Goal: Information Seeking & Learning: Compare options

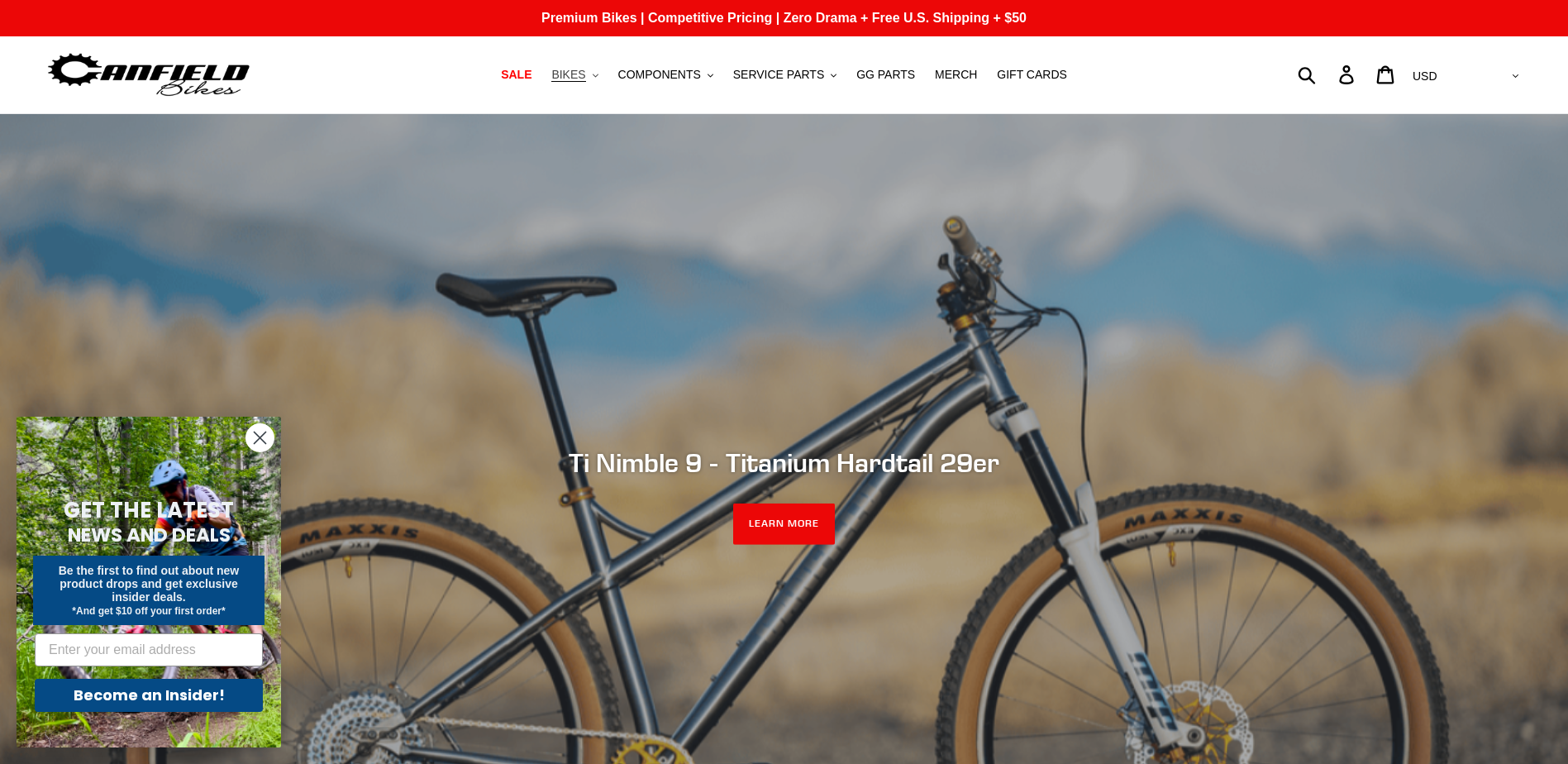
click at [585, 72] on span "BIKES" at bounding box center [569, 75] width 34 height 14
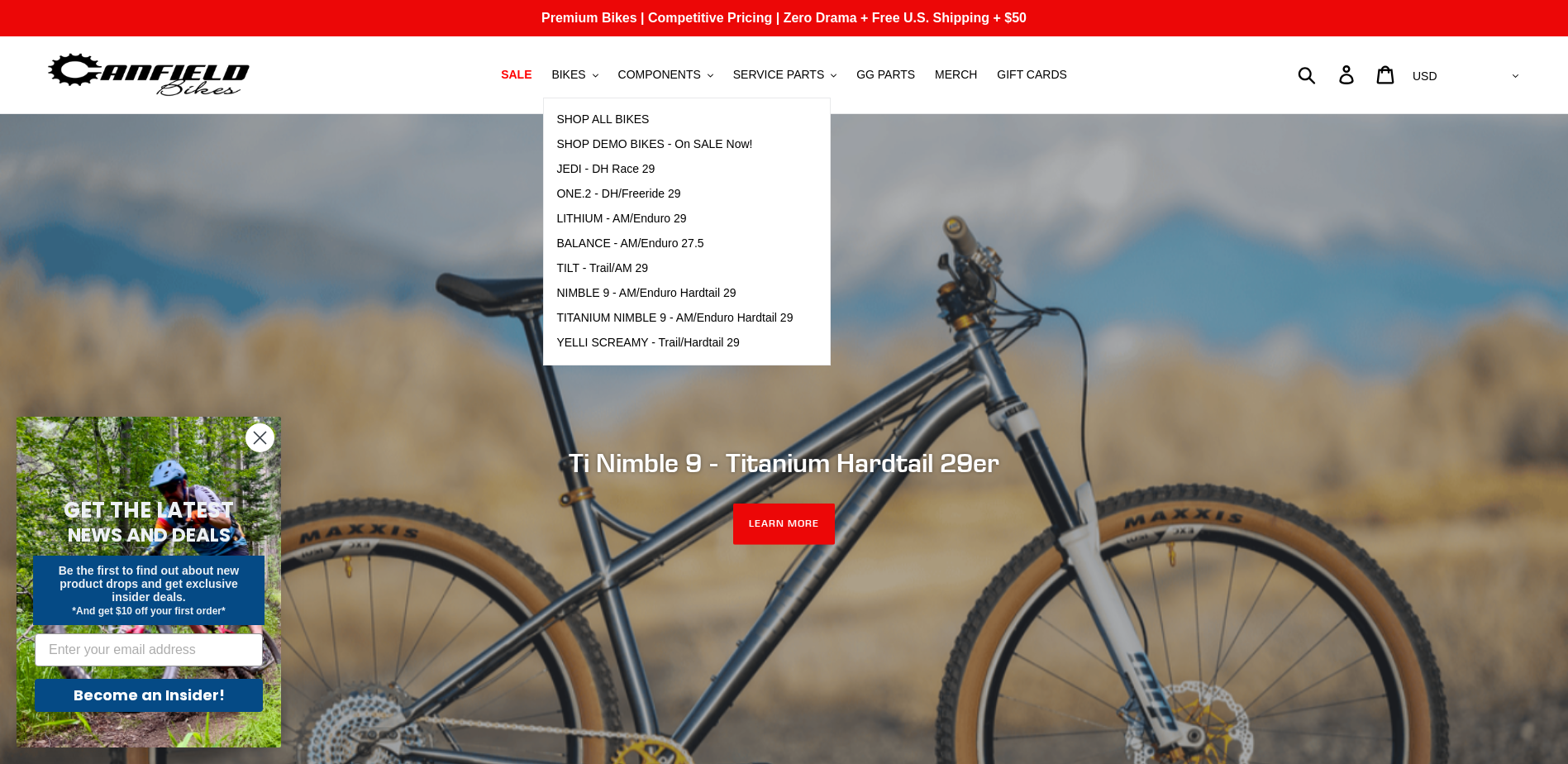
click at [253, 439] on circle "Close dialog" at bounding box center [260, 437] width 27 height 27
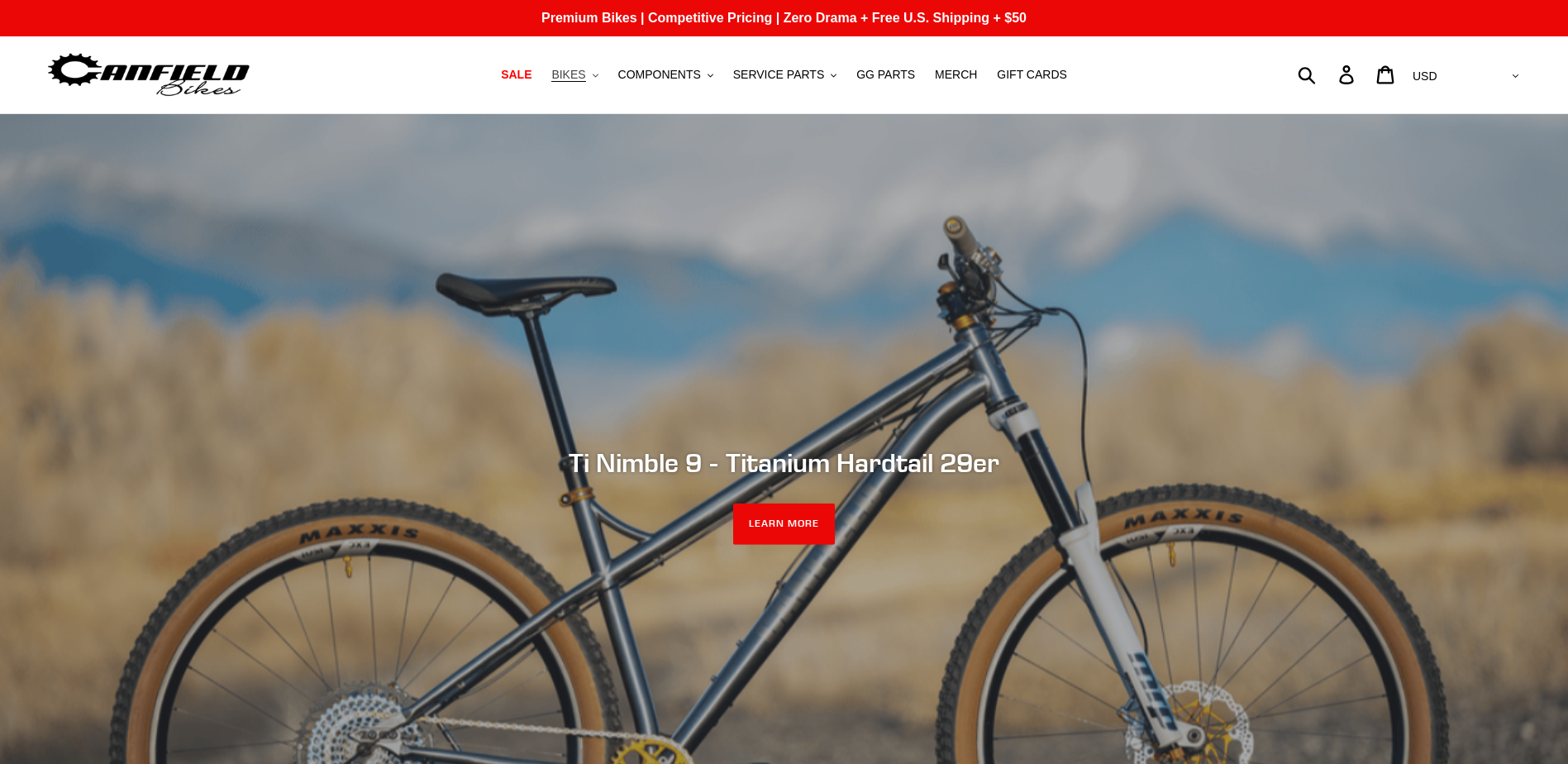
click at [574, 81] on span "BIKES" at bounding box center [569, 75] width 34 height 14
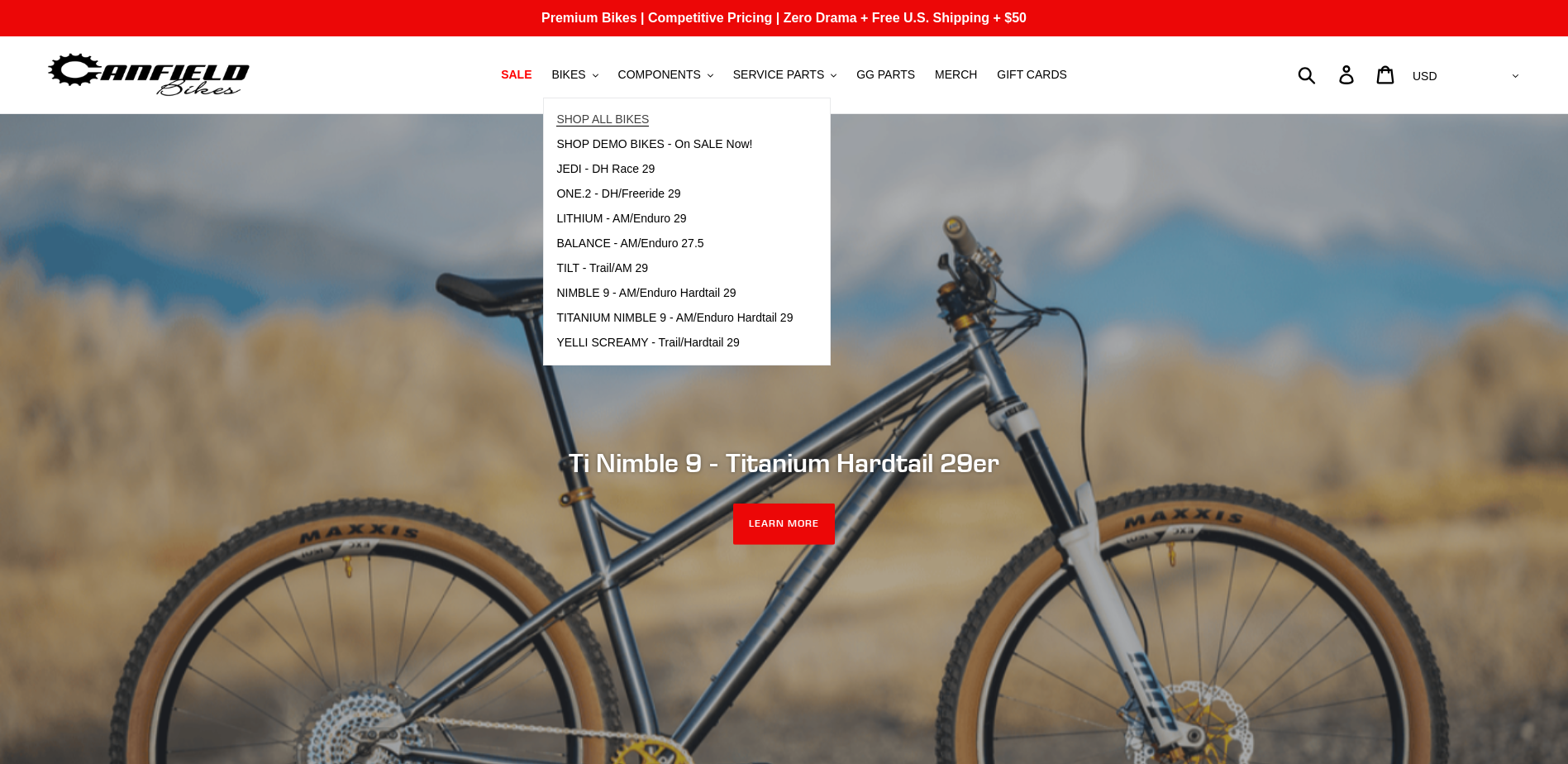
click at [592, 114] on span "SHOP ALL BIKES" at bounding box center [602, 120] width 93 height 14
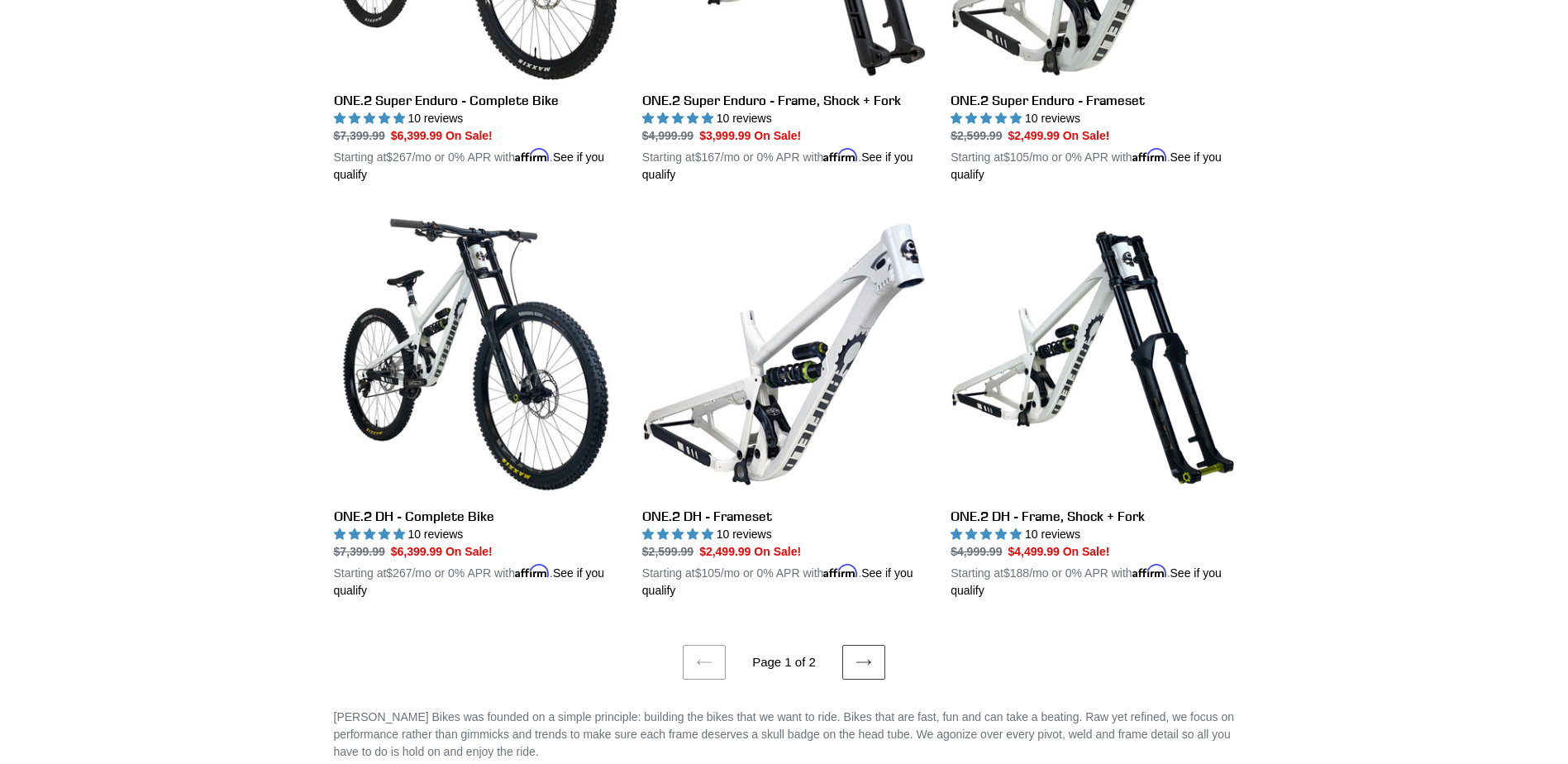
scroll to position [3307, 0]
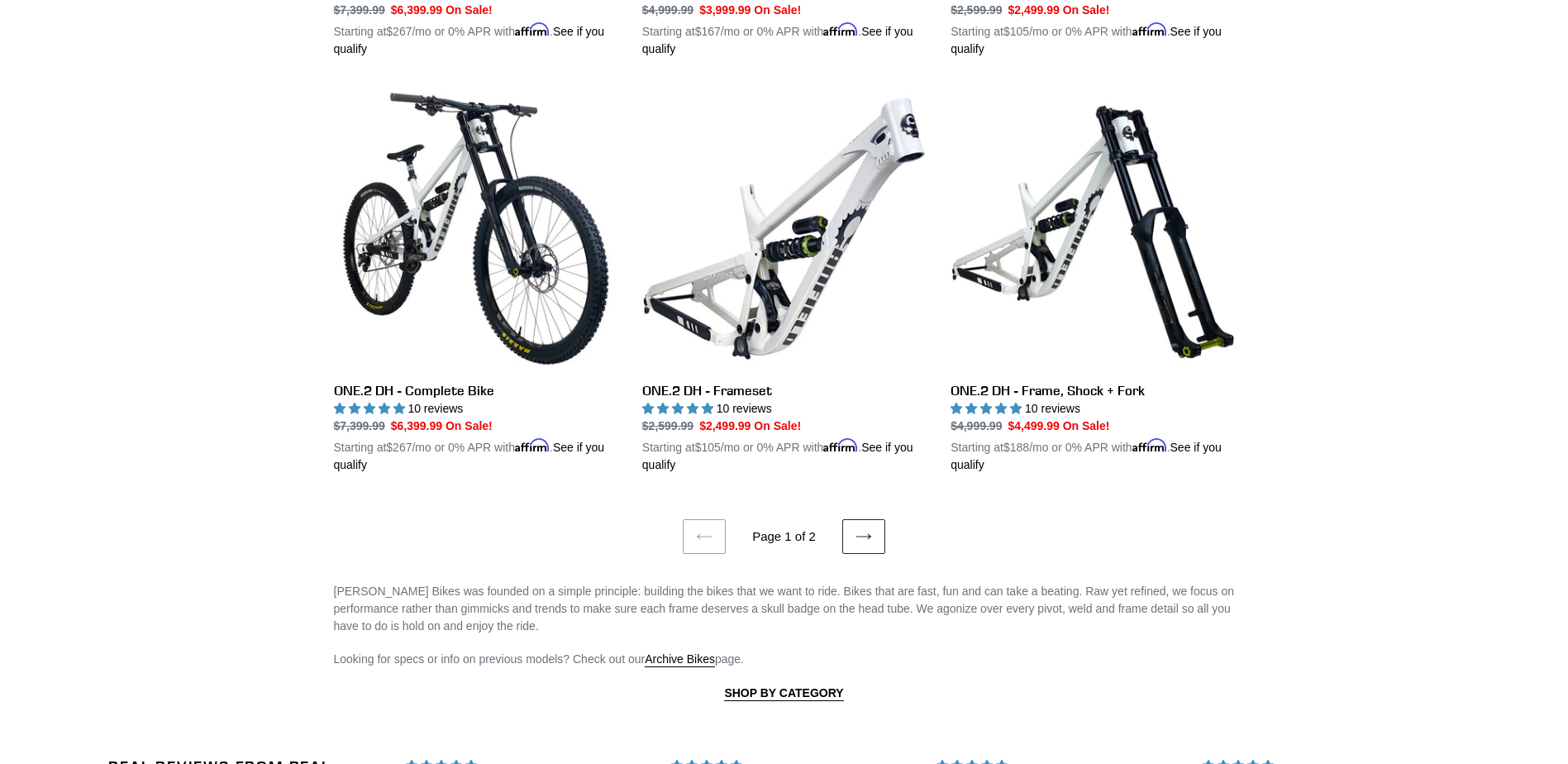
click at [883, 535] on link "Next page" at bounding box center [864, 536] width 43 height 35
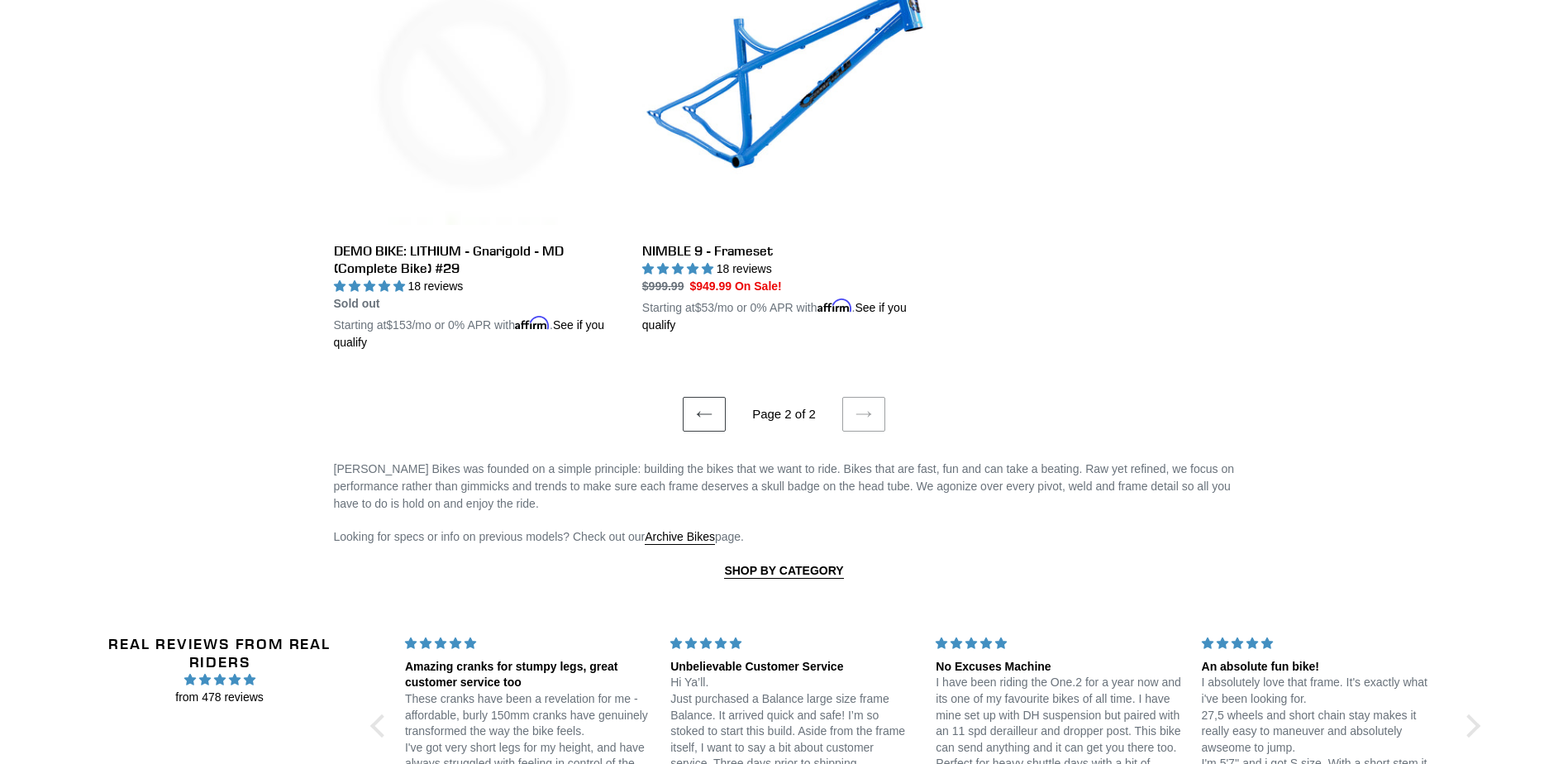
scroll to position [3141, 0]
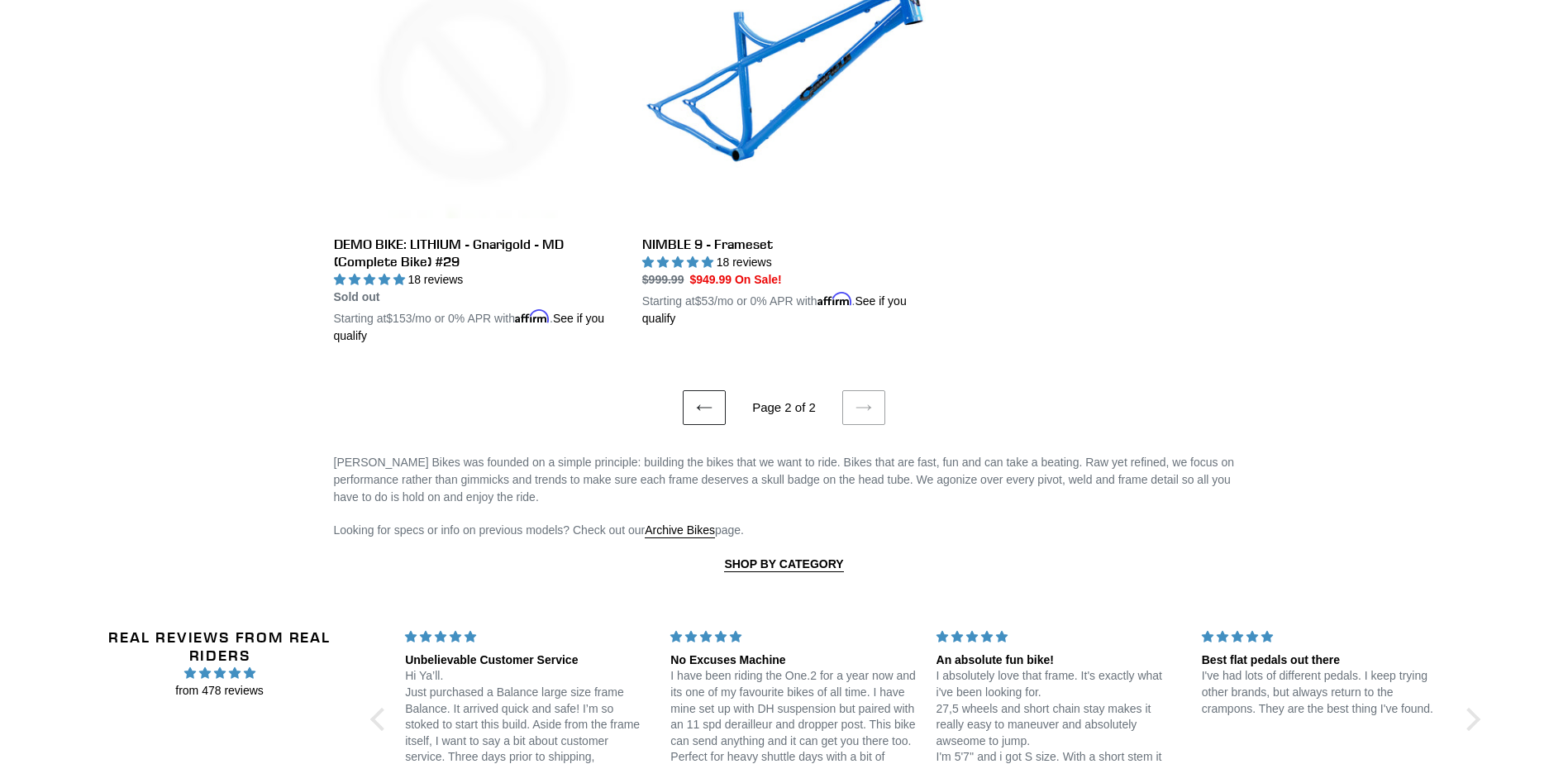
click at [696, 409] on link "Previous page" at bounding box center [704, 408] width 43 height 35
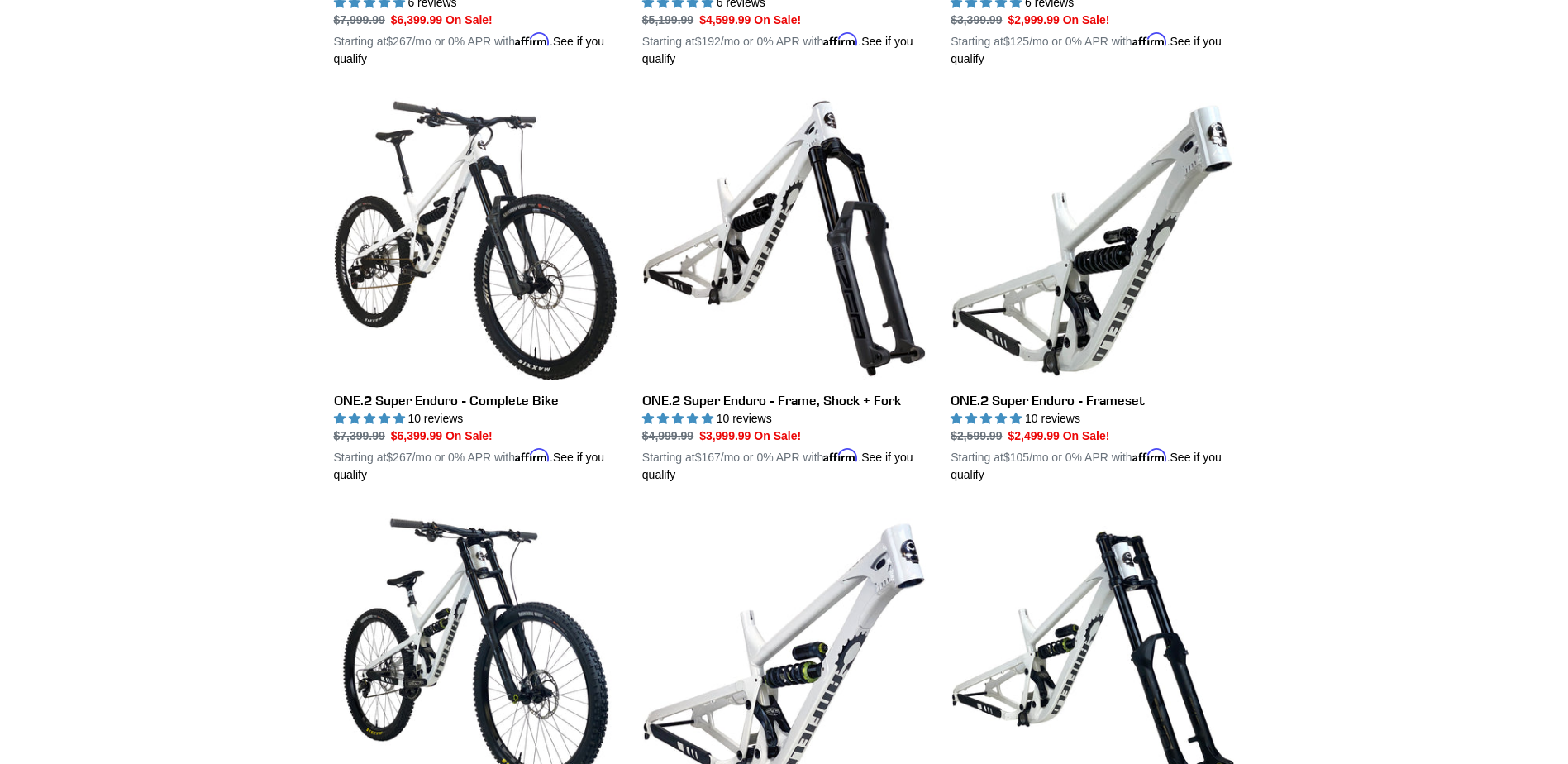
scroll to position [2881, 0]
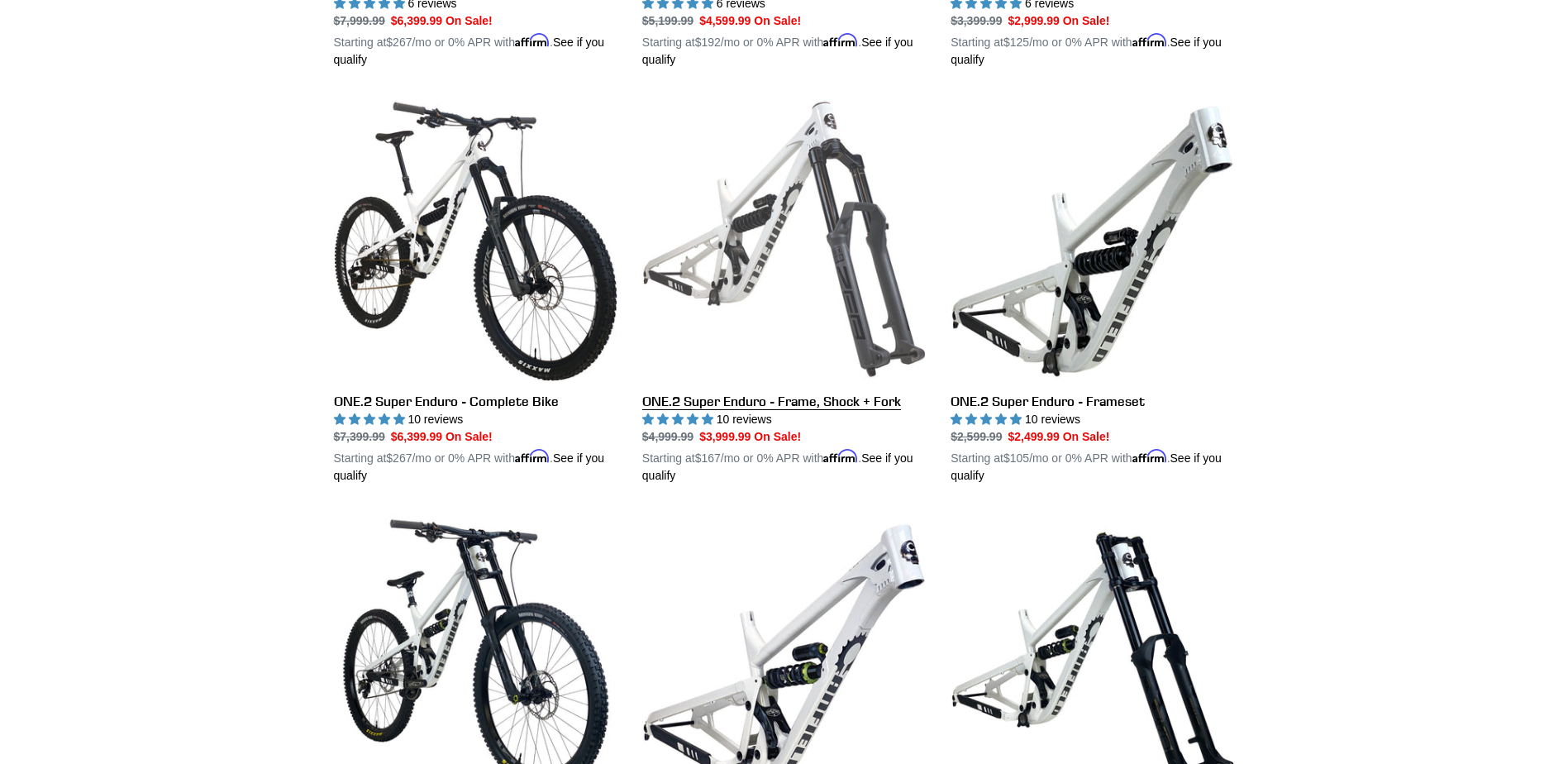
click at [782, 400] on link "ONE.2 Super Enduro - Frame, Shock + Fork" at bounding box center [784, 291] width 283 height 387
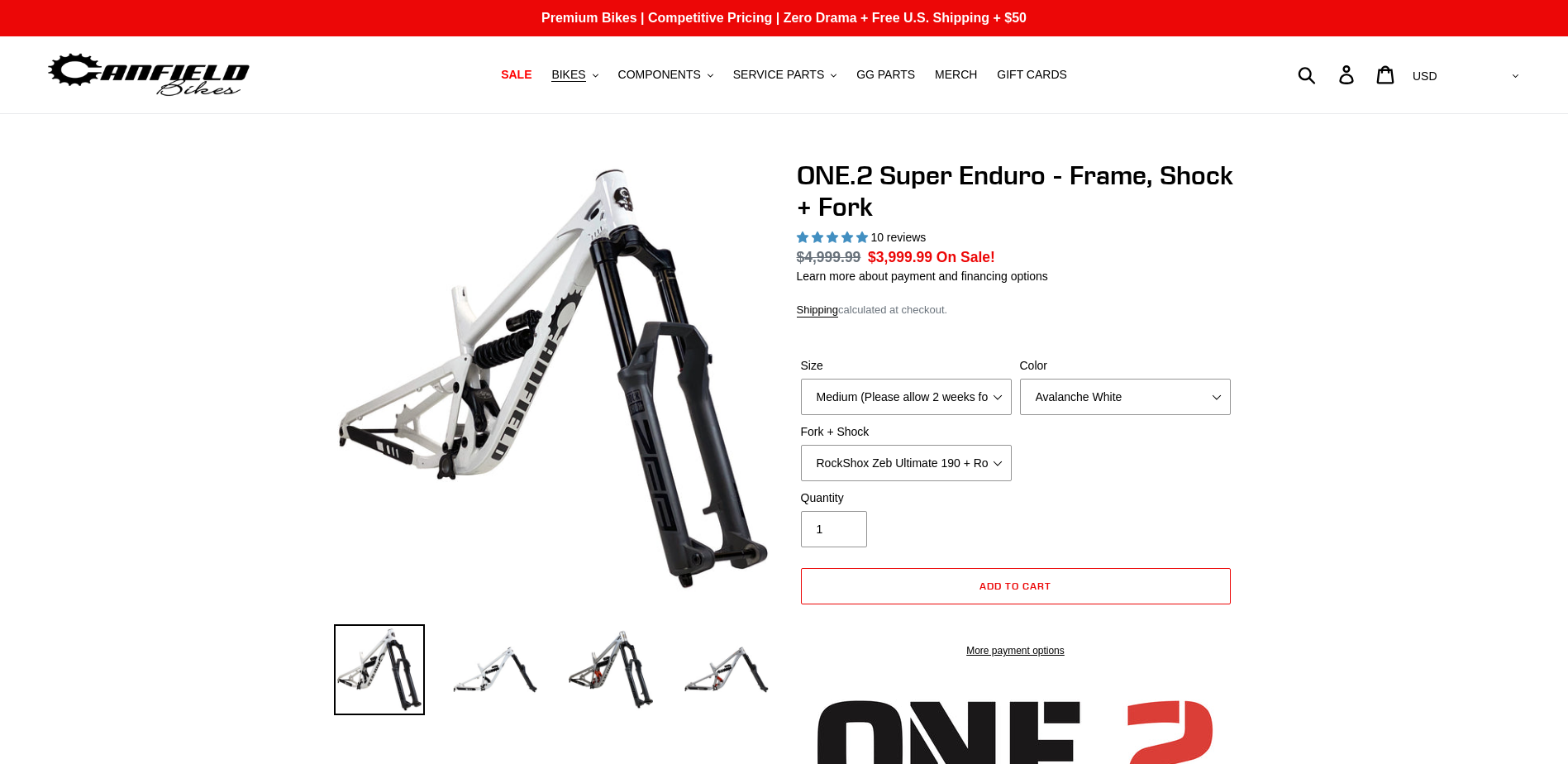
select select "highest-rating"
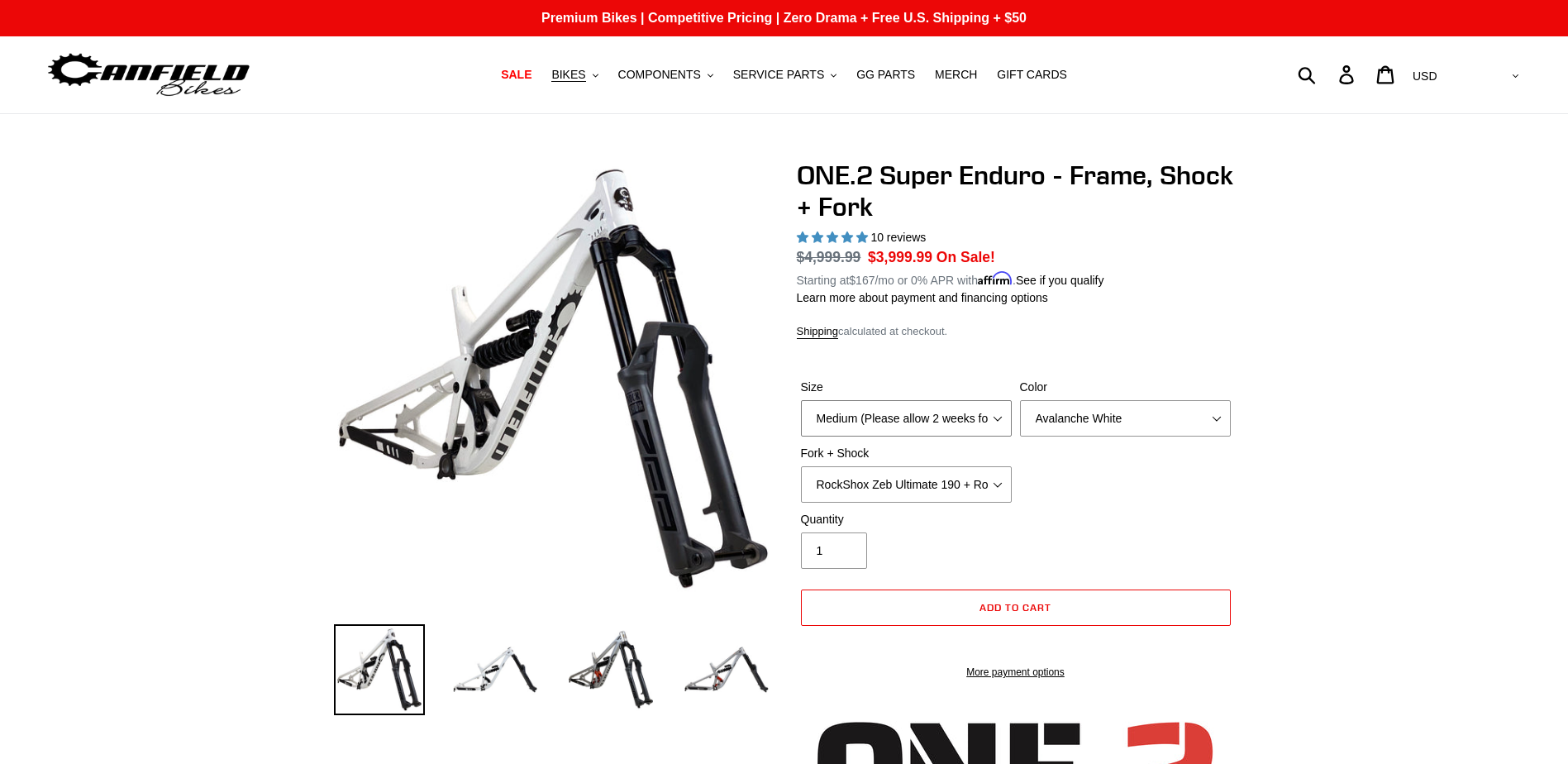
click at [1002, 422] on select "Medium (Please allow 2 weeks for delivery) Large (Sold Out)" at bounding box center [906, 418] width 211 height 36
click at [801, 400] on select "Medium (Please allow 2 weeks for delivery) Large (Sold Out)" at bounding box center [906, 418] width 211 height 36
click at [1156, 412] on select "Avalanche White Bentonite Grey" at bounding box center [1125, 418] width 211 height 36
click at [1020, 400] on select "Avalanche White Bentonite Grey" at bounding box center [1125, 418] width 211 height 36
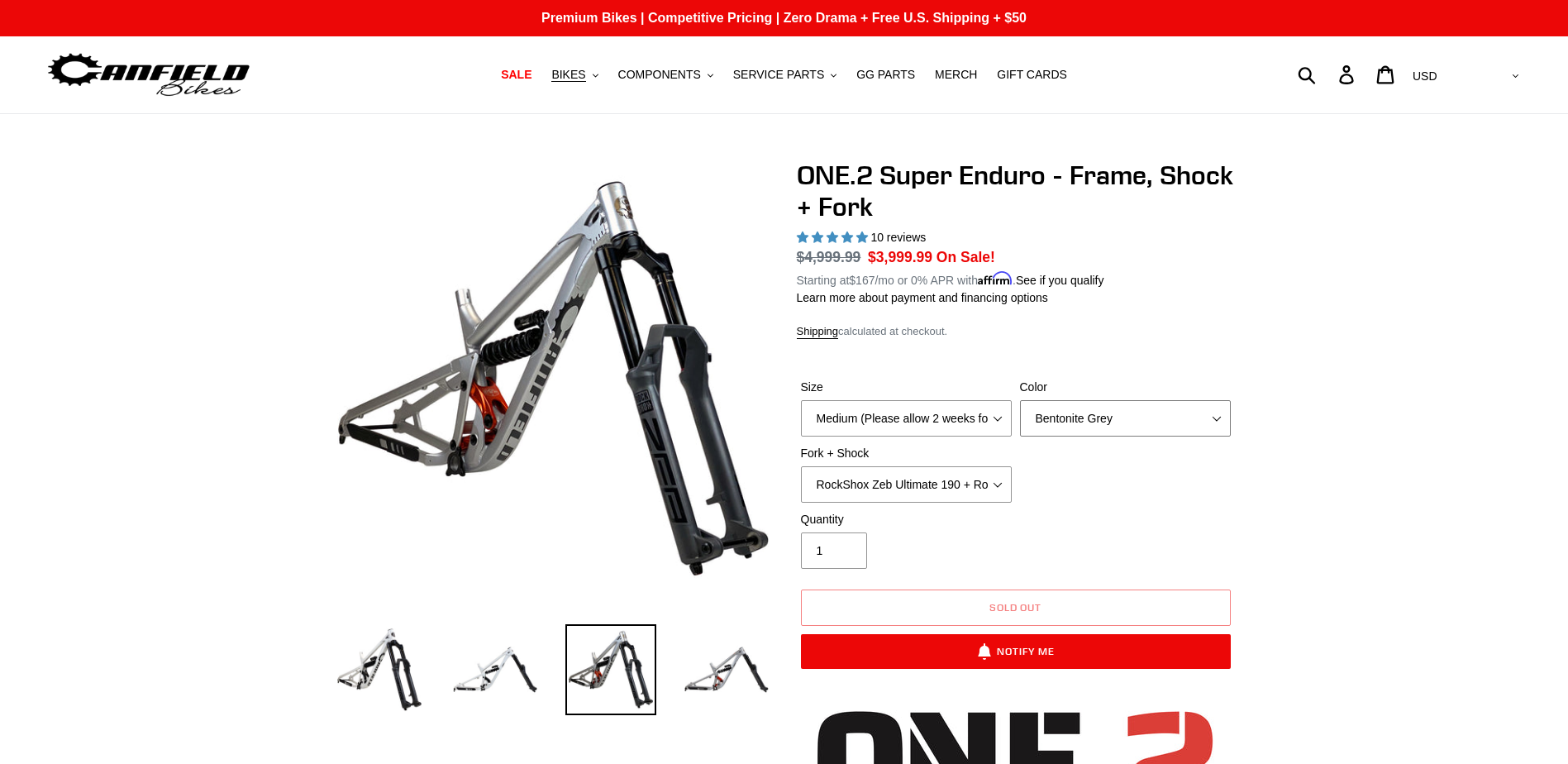
click at [1169, 425] on select "Avalanche White Bentonite Grey" at bounding box center [1125, 418] width 211 height 36
click at [1020, 400] on select "Avalanche White Bentonite Grey" at bounding box center [1125, 418] width 211 height 36
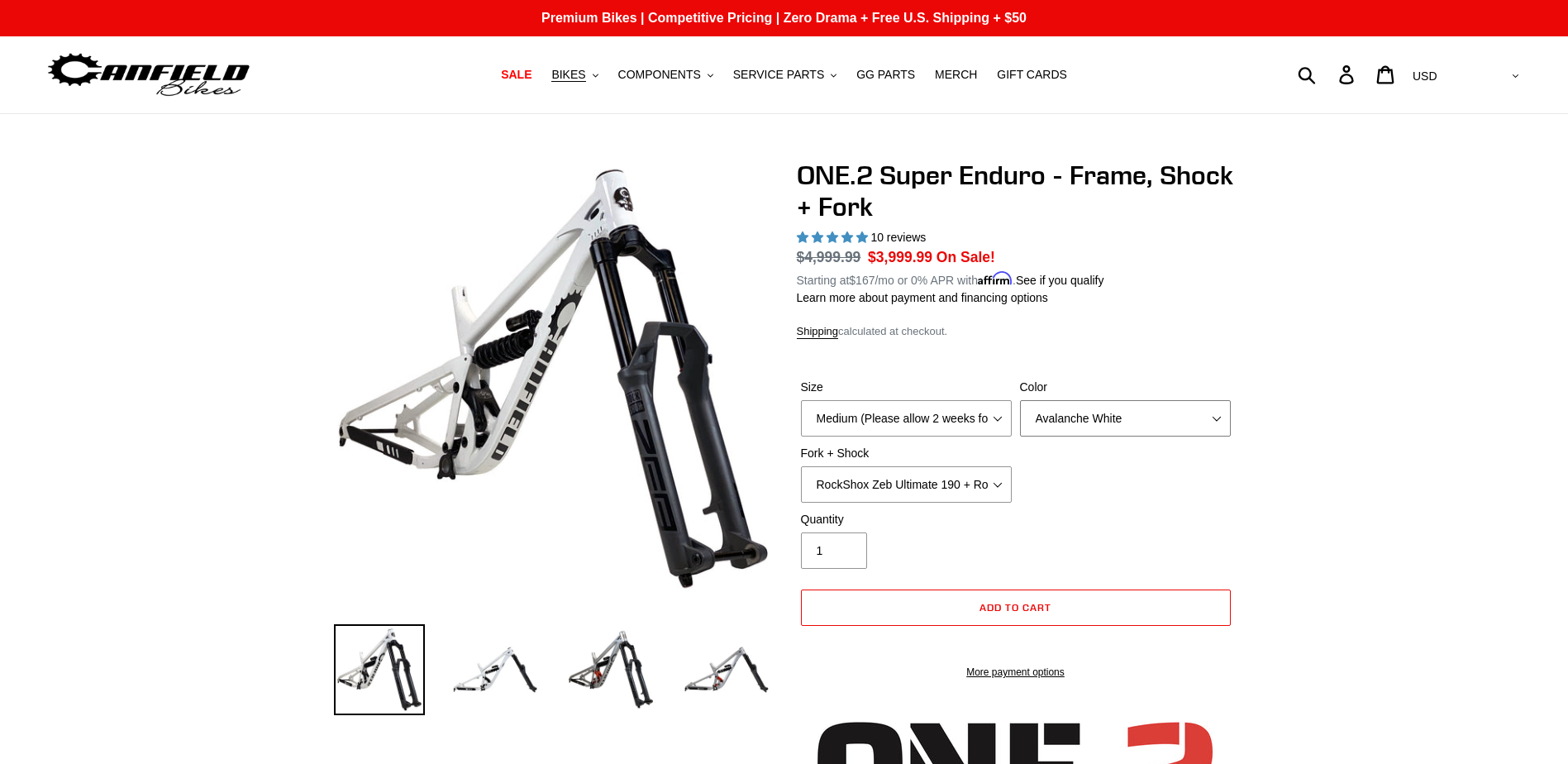
click at [1183, 422] on select "Avalanche White Bentonite Grey" at bounding box center [1125, 418] width 211 height 36
click at [1020, 400] on select "Avalanche White Bentonite Grey" at bounding box center [1125, 418] width 211 height 36
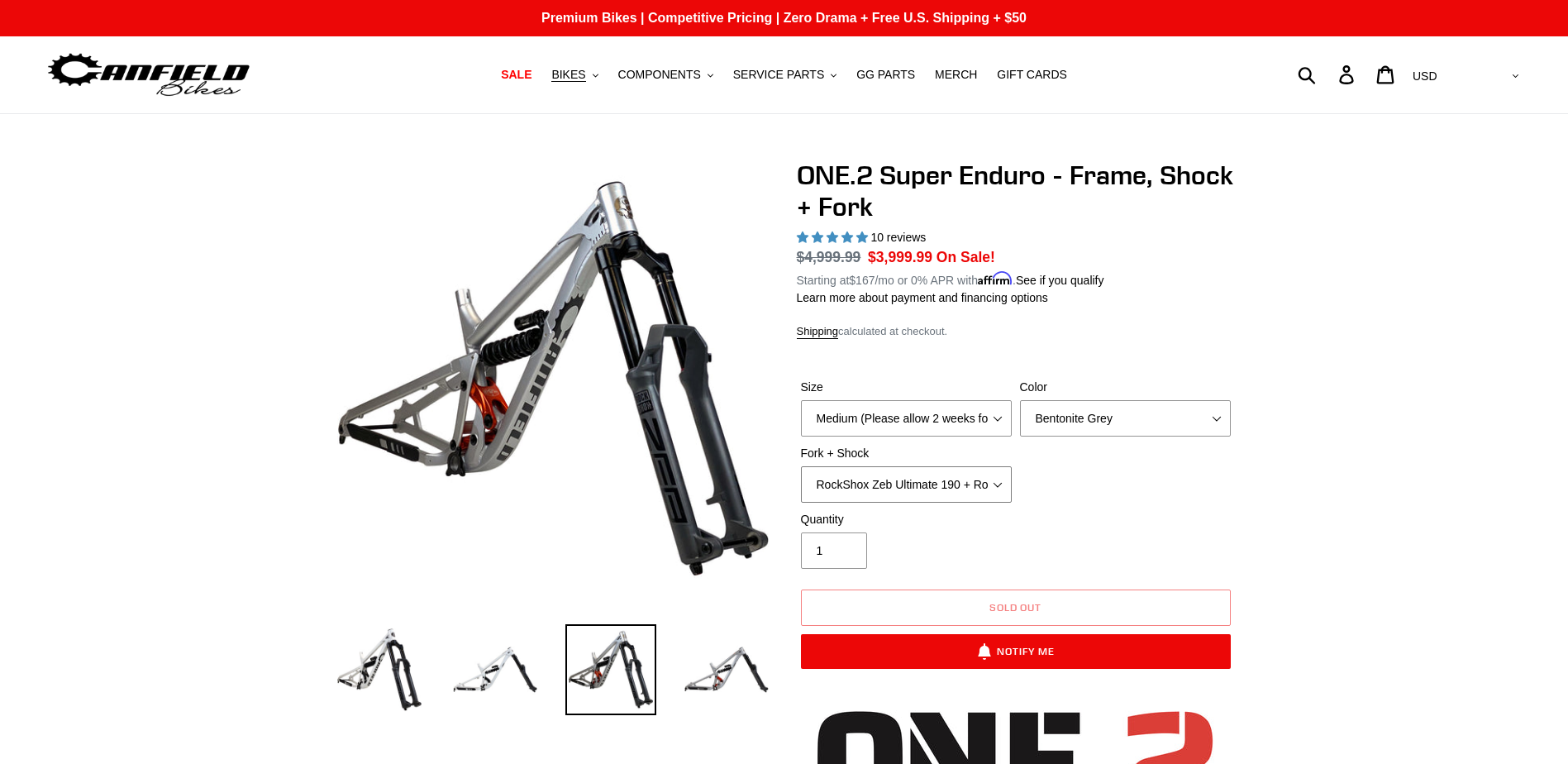
click at [981, 484] on select "RockShox Zeb Ultimate 190 + RockShox Vivid UltDH Coil 250x70" at bounding box center [906, 484] width 211 height 36
click at [1005, 481] on select "RockShox Zeb Ultimate 190 + RockShox Vivid UltDH Coil 250x70" at bounding box center [906, 484] width 211 height 36
click at [714, 697] on img at bounding box center [726, 670] width 91 height 91
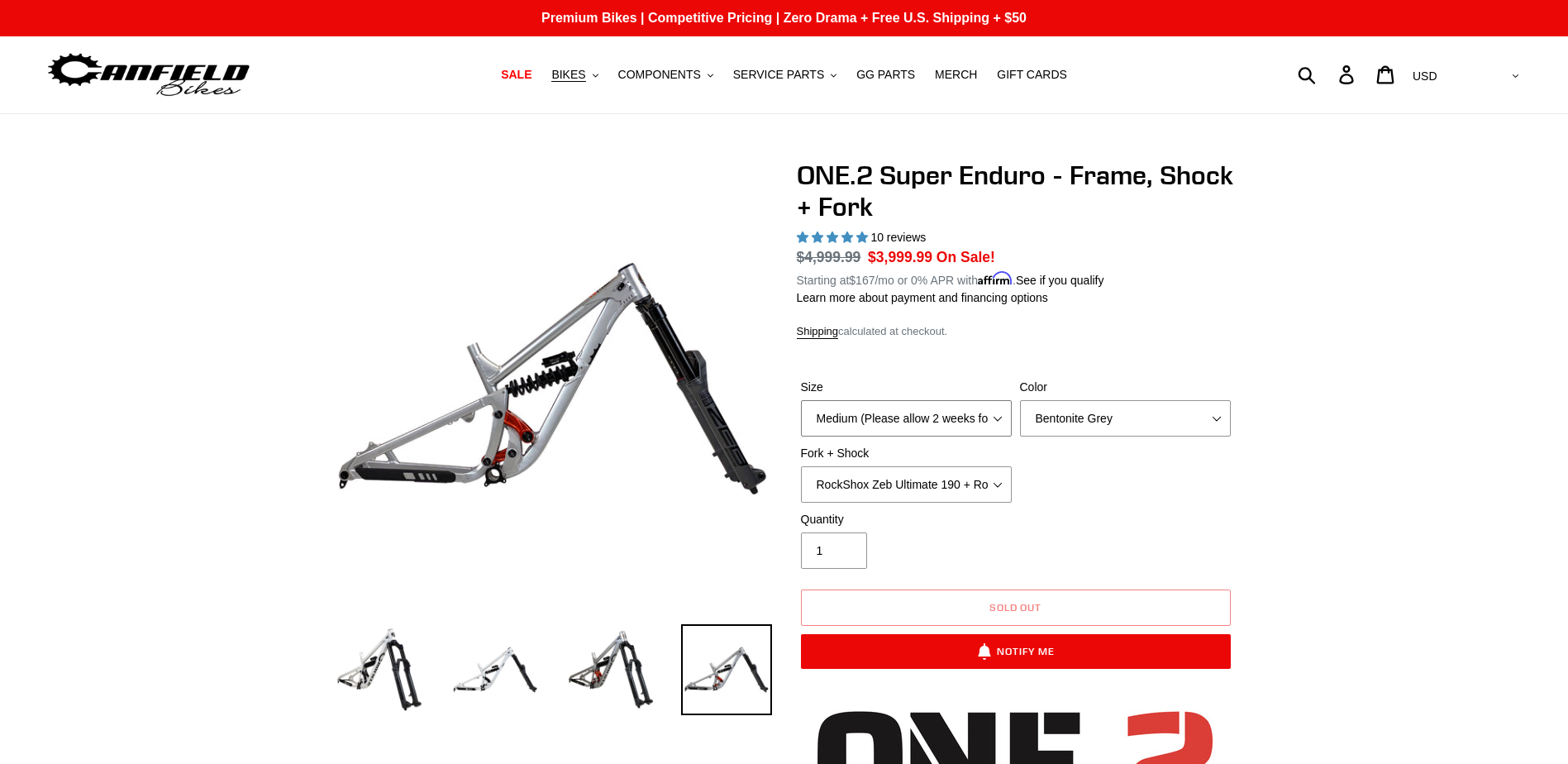
click at [993, 422] on select "Medium (Please allow 2 weeks for delivery) Large (Sold Out)" at bounding box center [906, 418] width 211 height 36
click at [1230, 417] on div "Color Avalanche White Bentonite Grey" at bounding box center [1124, 408] width 219 height 58
click at [1224, 412] on select "Avalanche White Bentonite Grey" at bounding box center [1125, 418] width 211 height 36
click at [1020, 400] on select "Avalanche White Bentonite Grey" at bounding box center [1125, 418] width 211 height 36
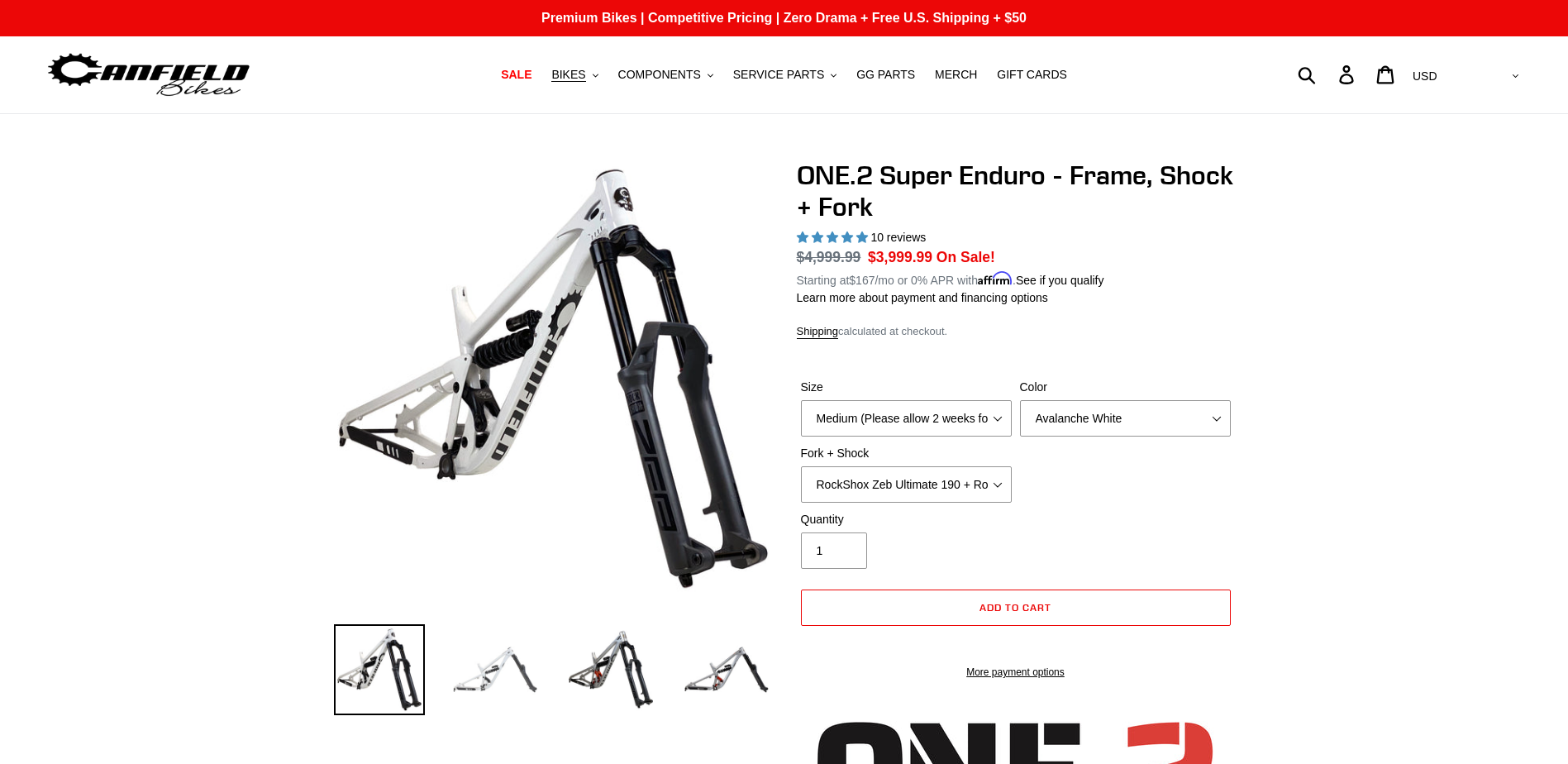
click at [479, 695] on img at bounding box center [495, 670] width 91 height 91
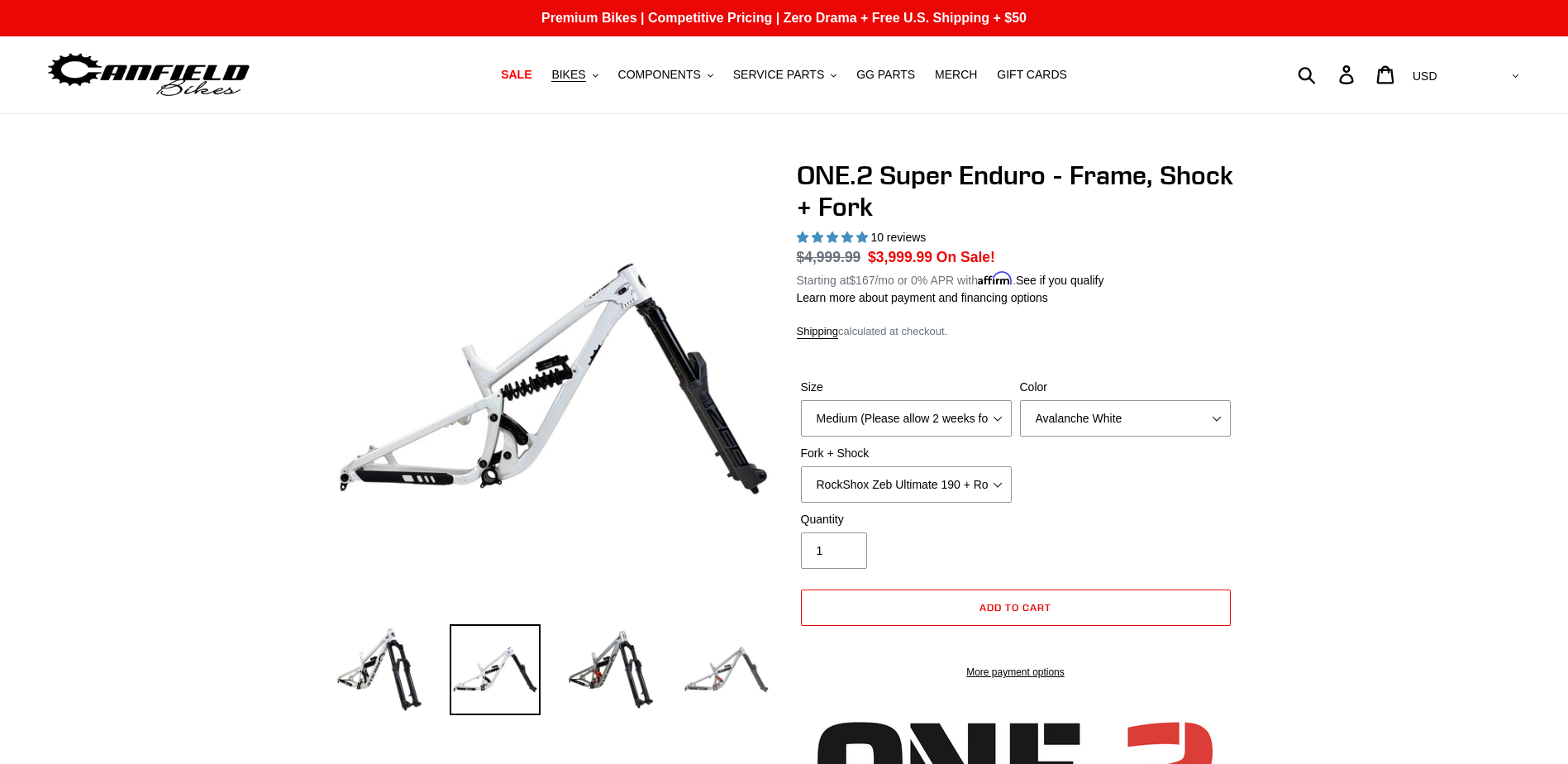
click at [736, 679] on img at bounding box center [726, 670] width 91 height 91
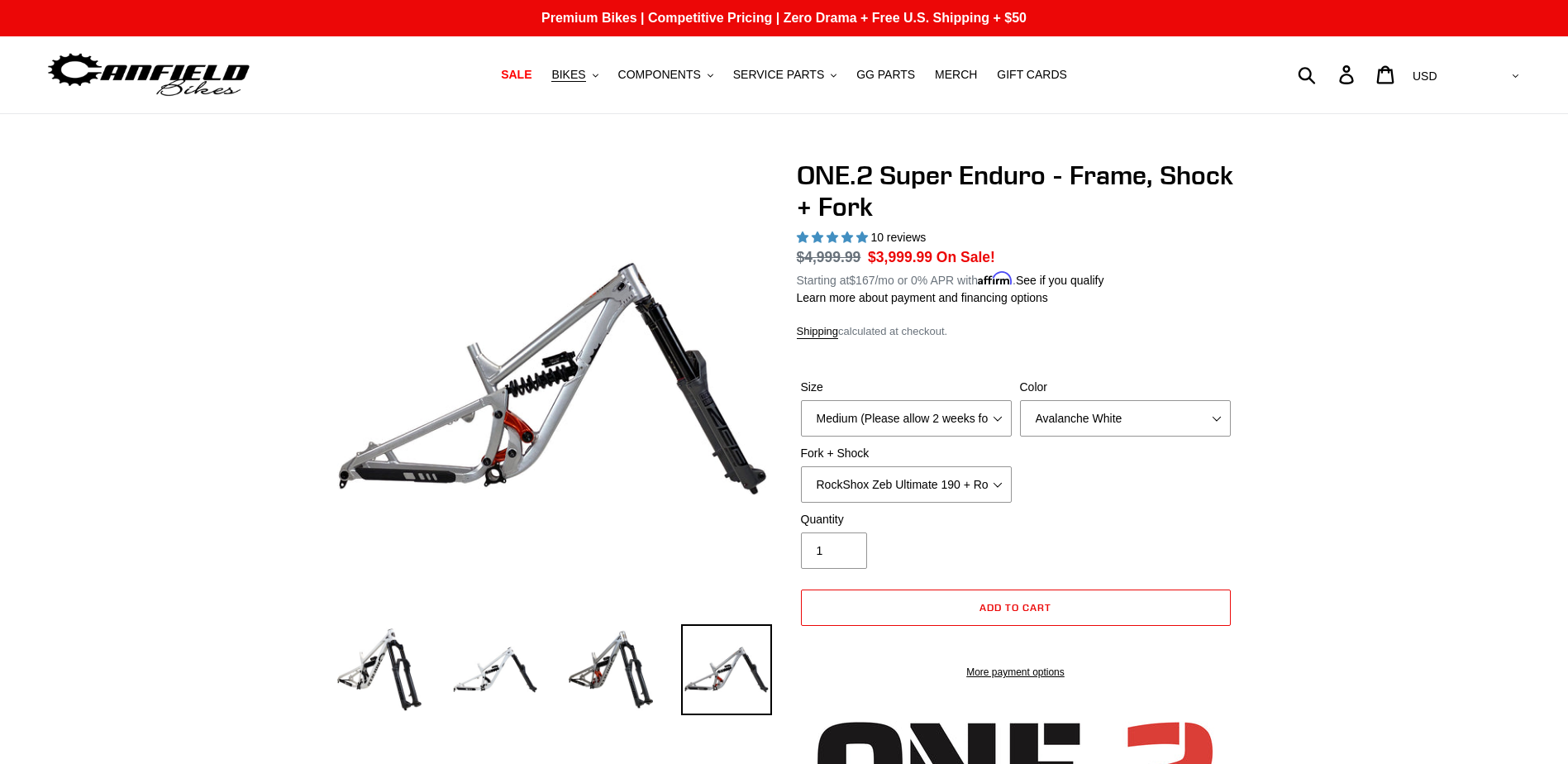
click at [1203, 411] on select "Avalanche White Bentonite Grey" at bounding box center [1125, 418] width 211 height 36
select select "Bentonite Grey"
click at [1020, 400] on select "Avalanche White Bentonite Grey" at bounding box center [1125, 418] width 211 height 36
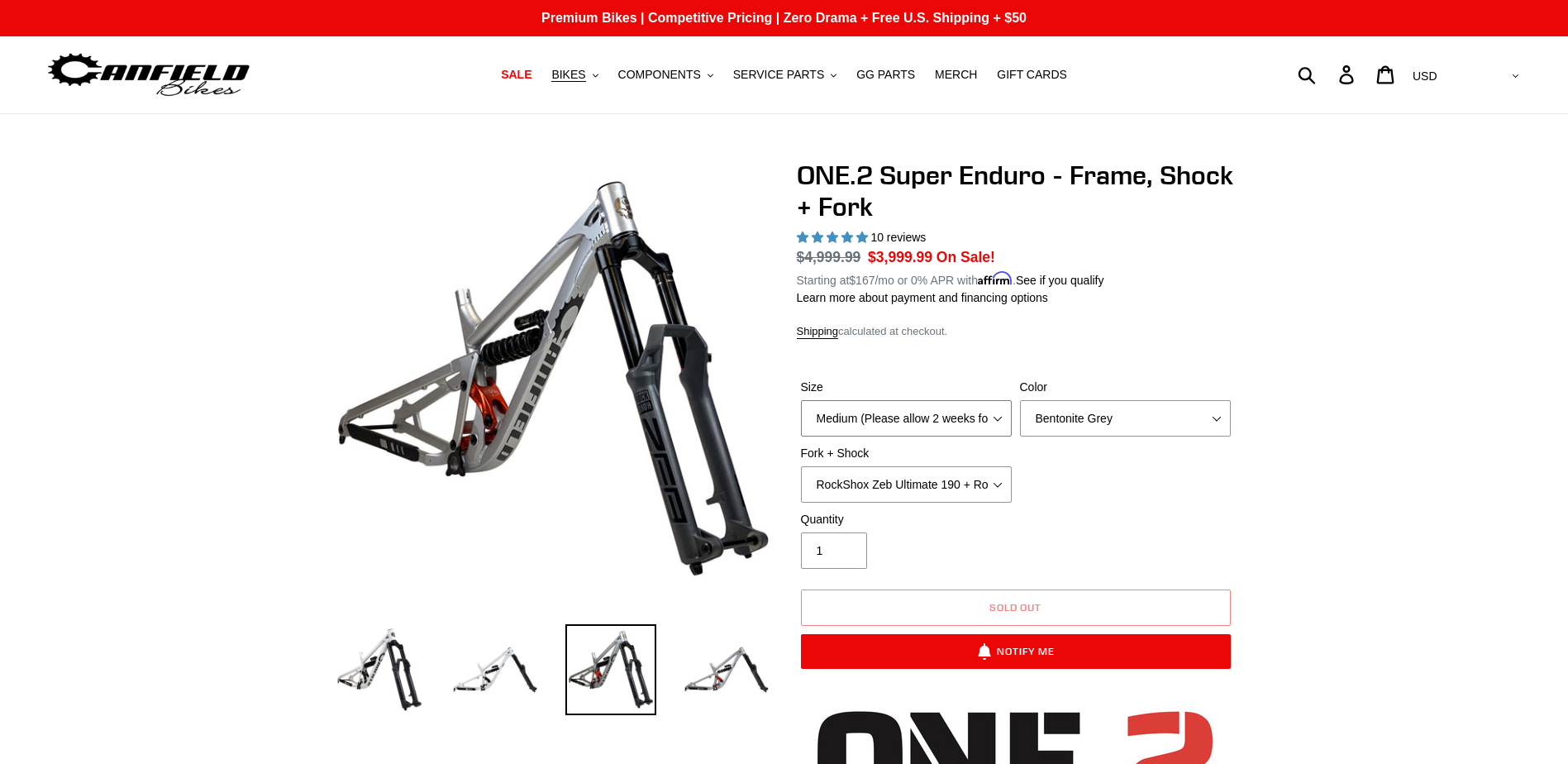
click at [981, 410] on select "Medium (Please allow 2 weeks for delivery) Large (Sold Out)" at bounding box center [906, 418] width 211 height 36
click at [801, 400] on select "Medium (Please allow 2 weeks for delivery) Large (Sold Out)" at bounding box center [906, 418] width 211 height 36
click at [981, 414] on select "Medium (Please allow 2 weeks for delivery) Large (Sold Out)" at bounding box center [906, 418] width 211 height 36
select select "Medium (Please allow 2 weeks for delivery)"
click at [801, 400] on select "Medium (Please allow 2 weeks for delivery) Large (Sold Out)" at bounding box center [906, 418] width 211 height 36
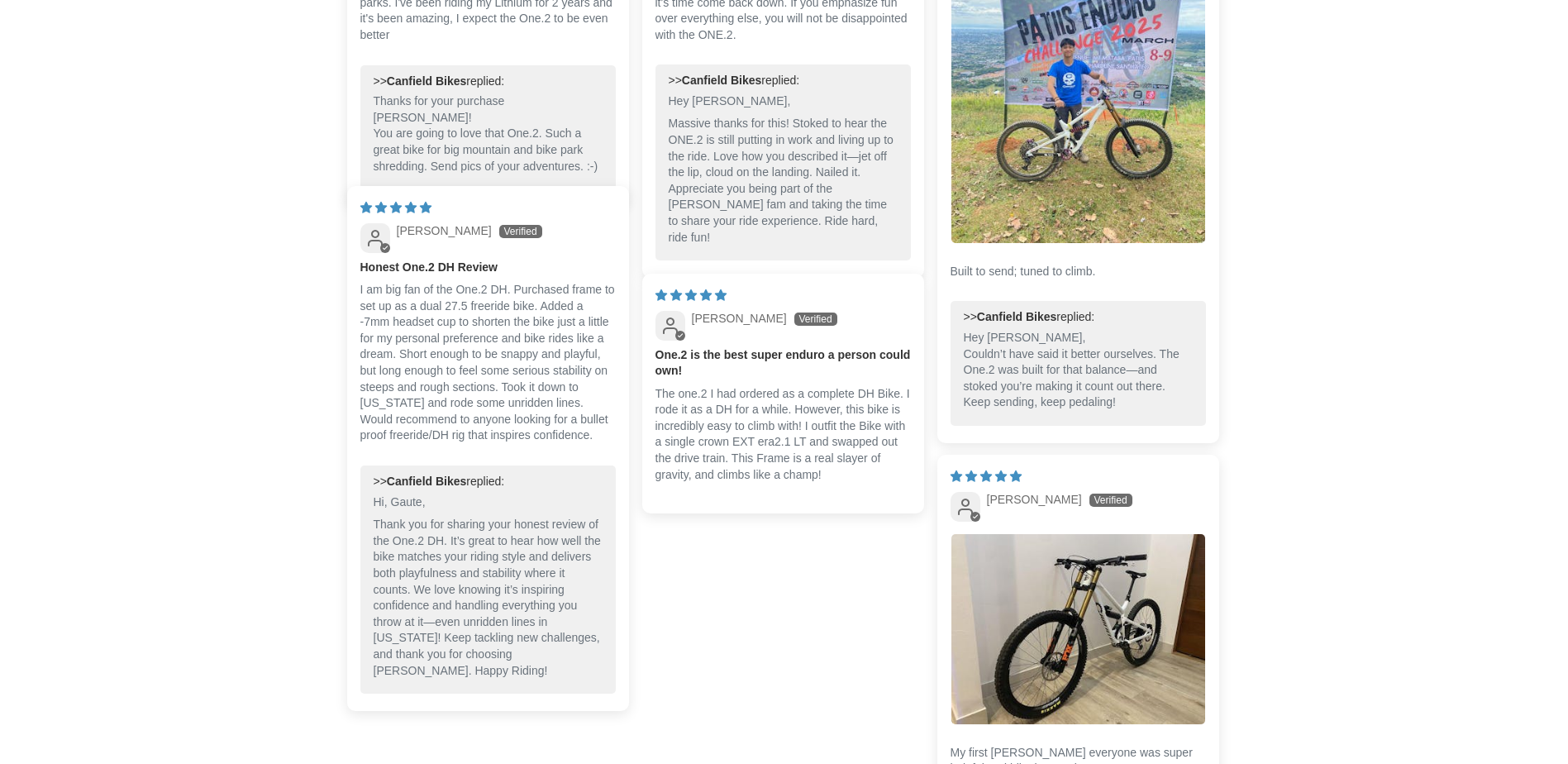
scroll to position [3803, 0]
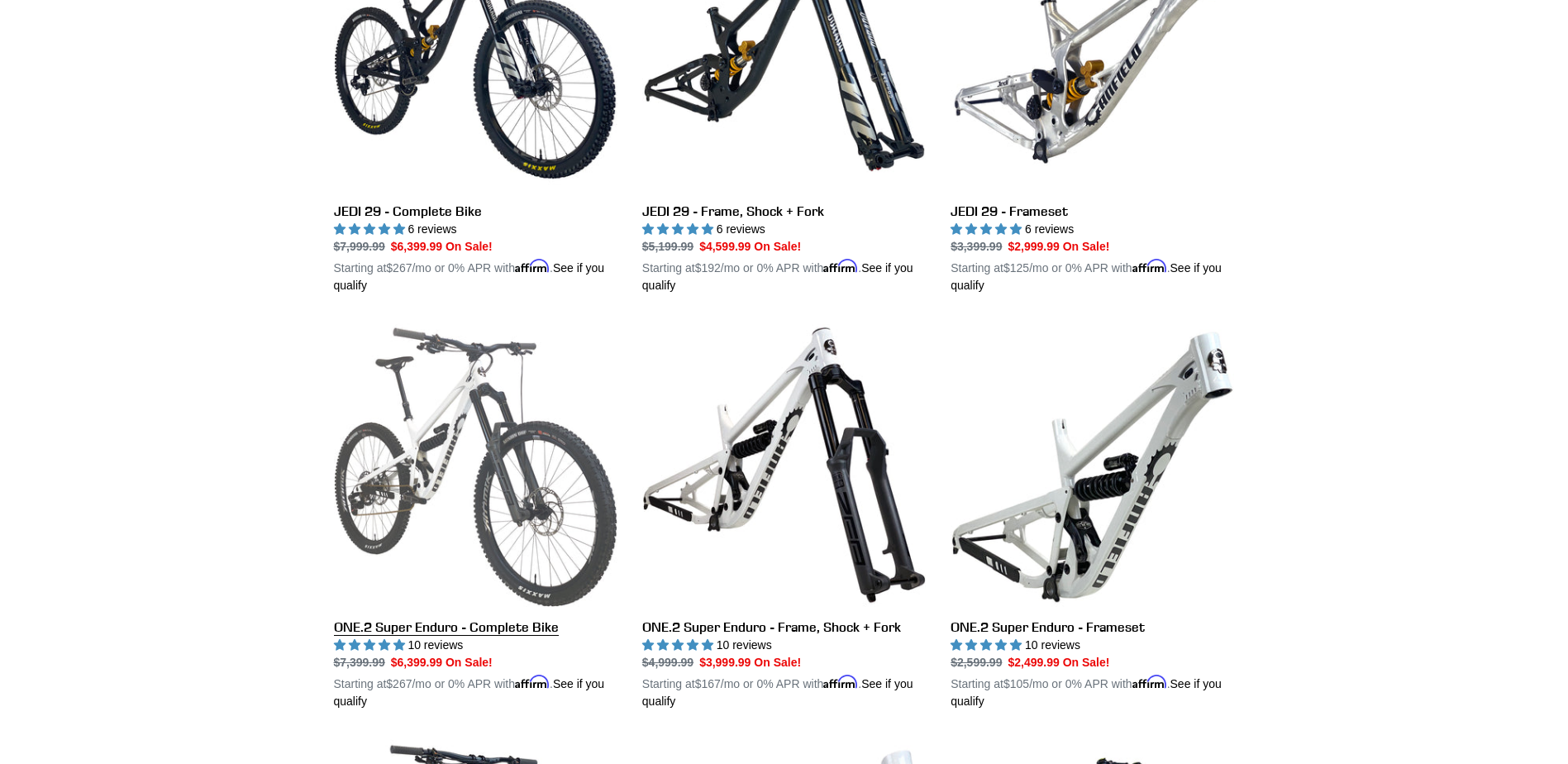
scroll to position [2657, 0]
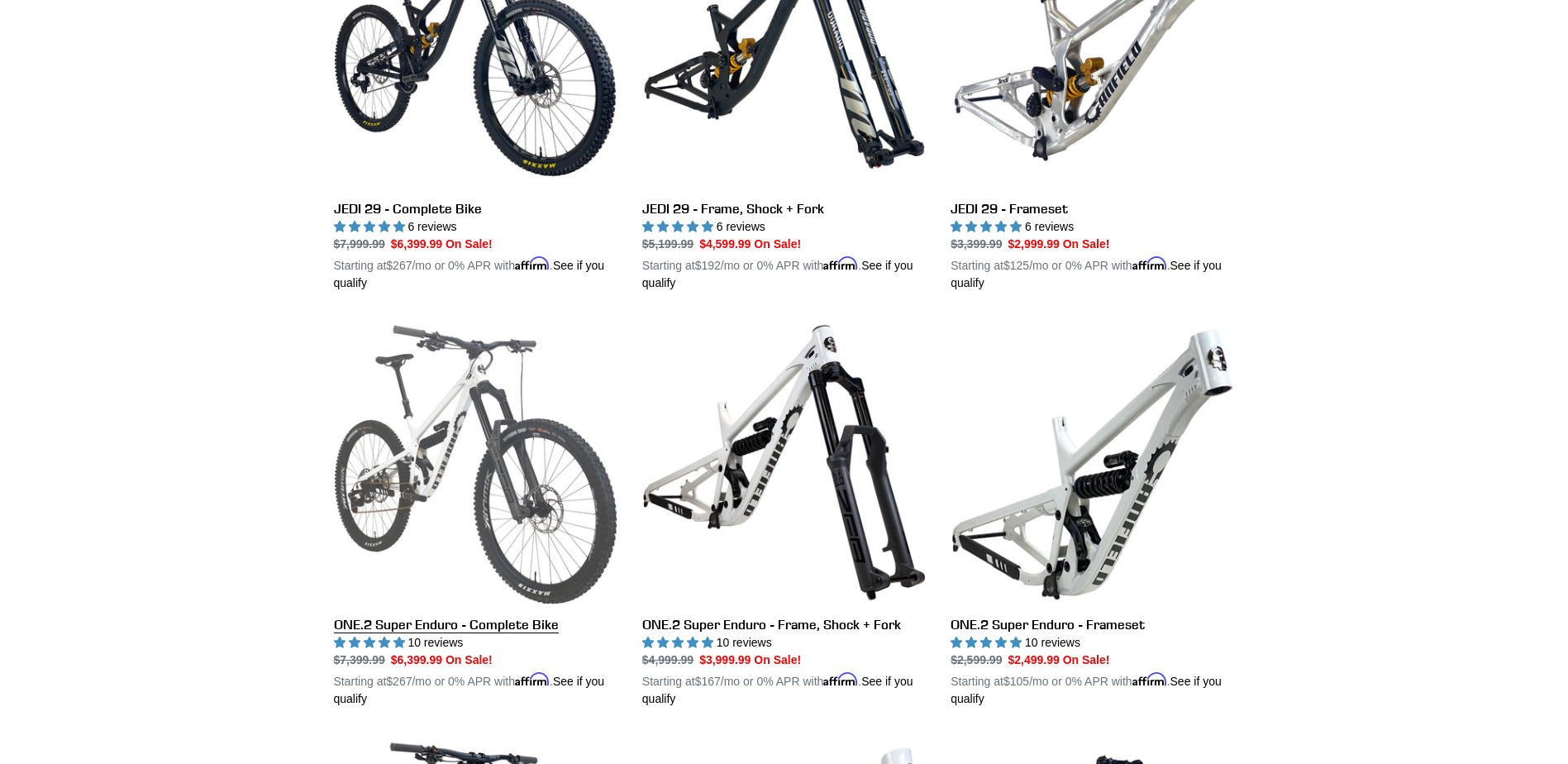
click at [436, 619] on link "ONE.2 Super Enduro - Complete Bike" at bounding box center [475, 514] width 283 height 387
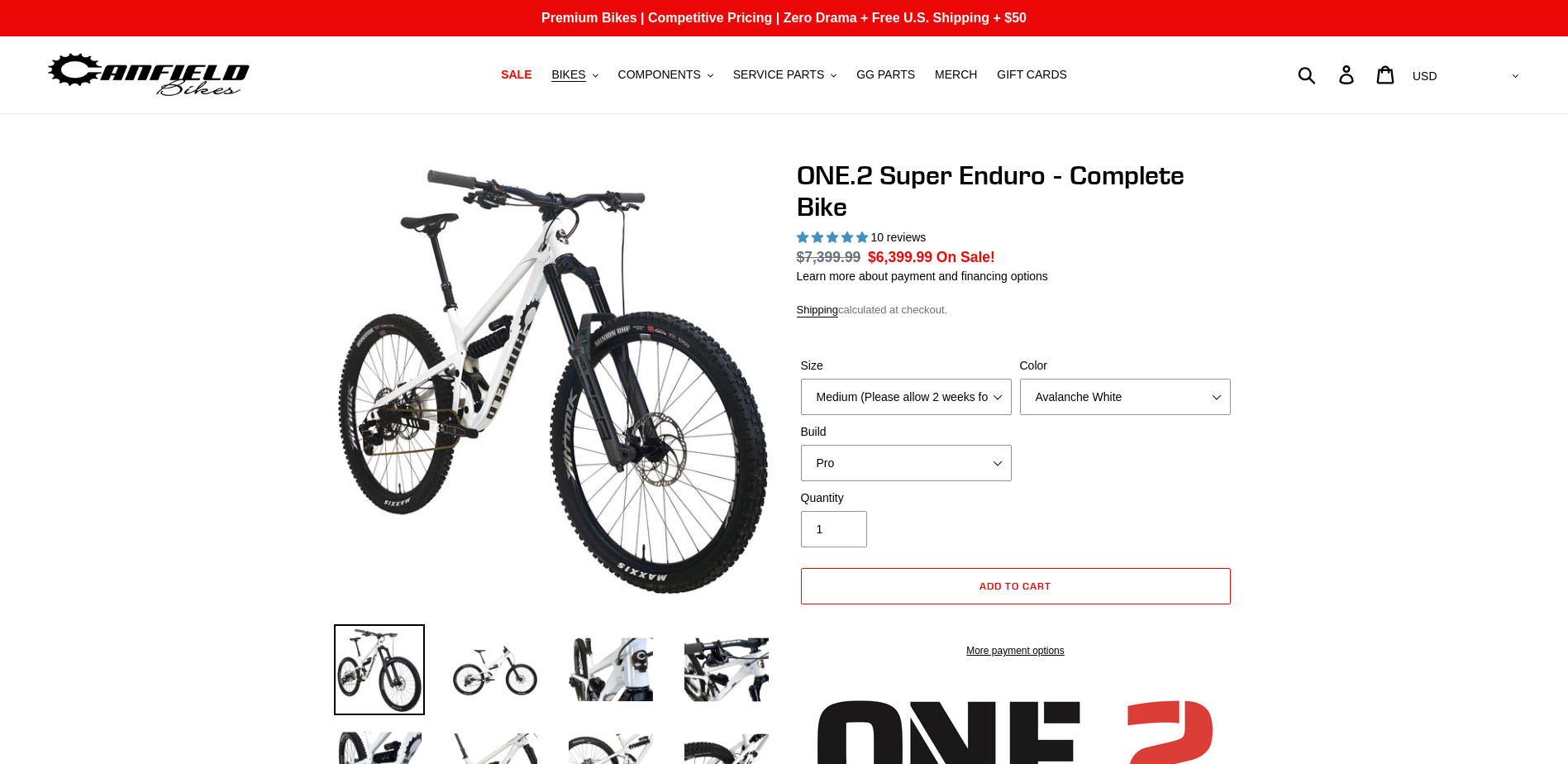
select select "highest-rating"
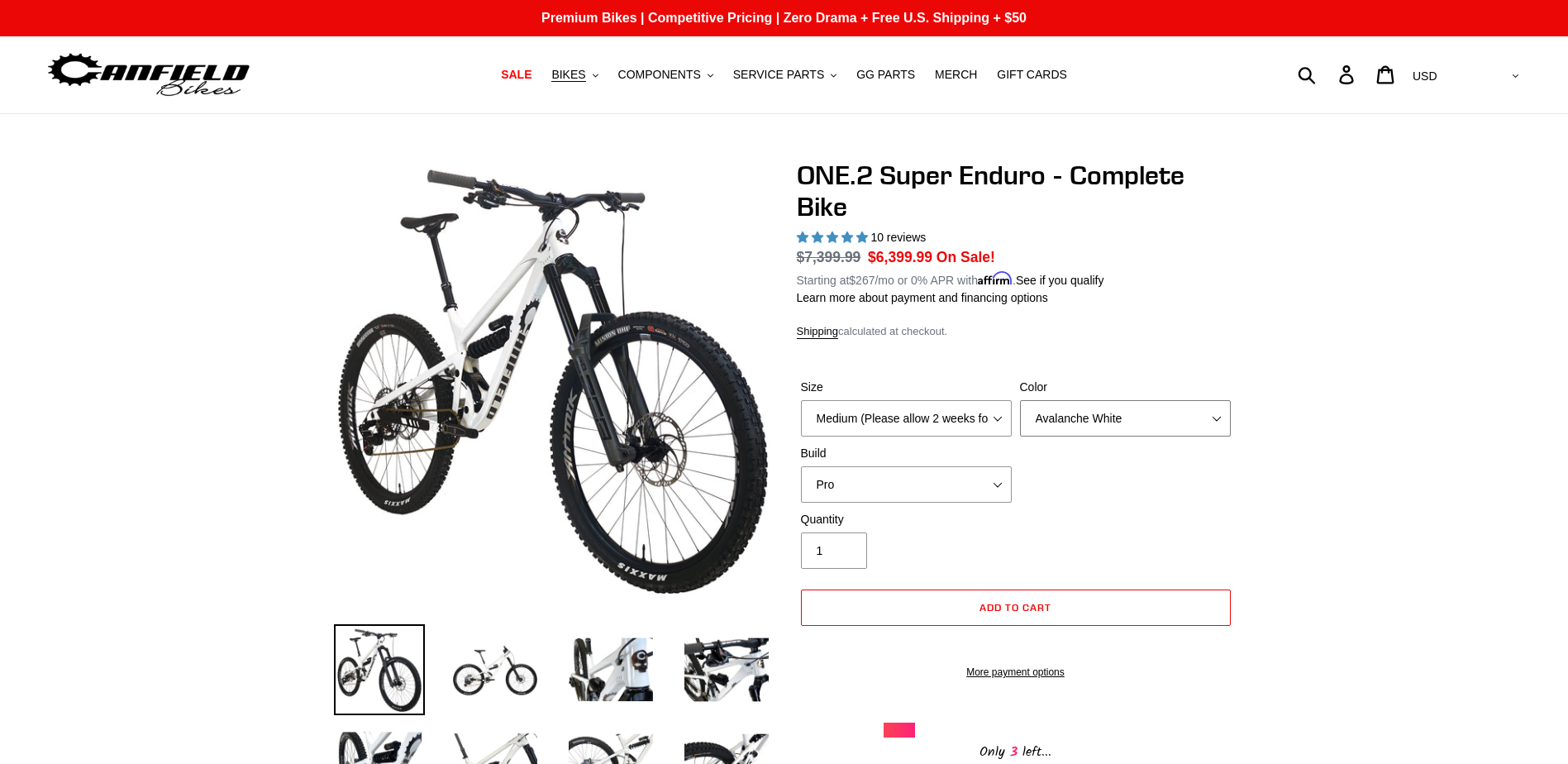
click at [1201, 420] on select "Avalanche White Bentonite Grey" at bounding box center [1125, 418] width 211 height 36
click at [1020, 400] on select "Avalanche White Bentonite Grey" at bounding box center [1125, 418] width 211 height 36
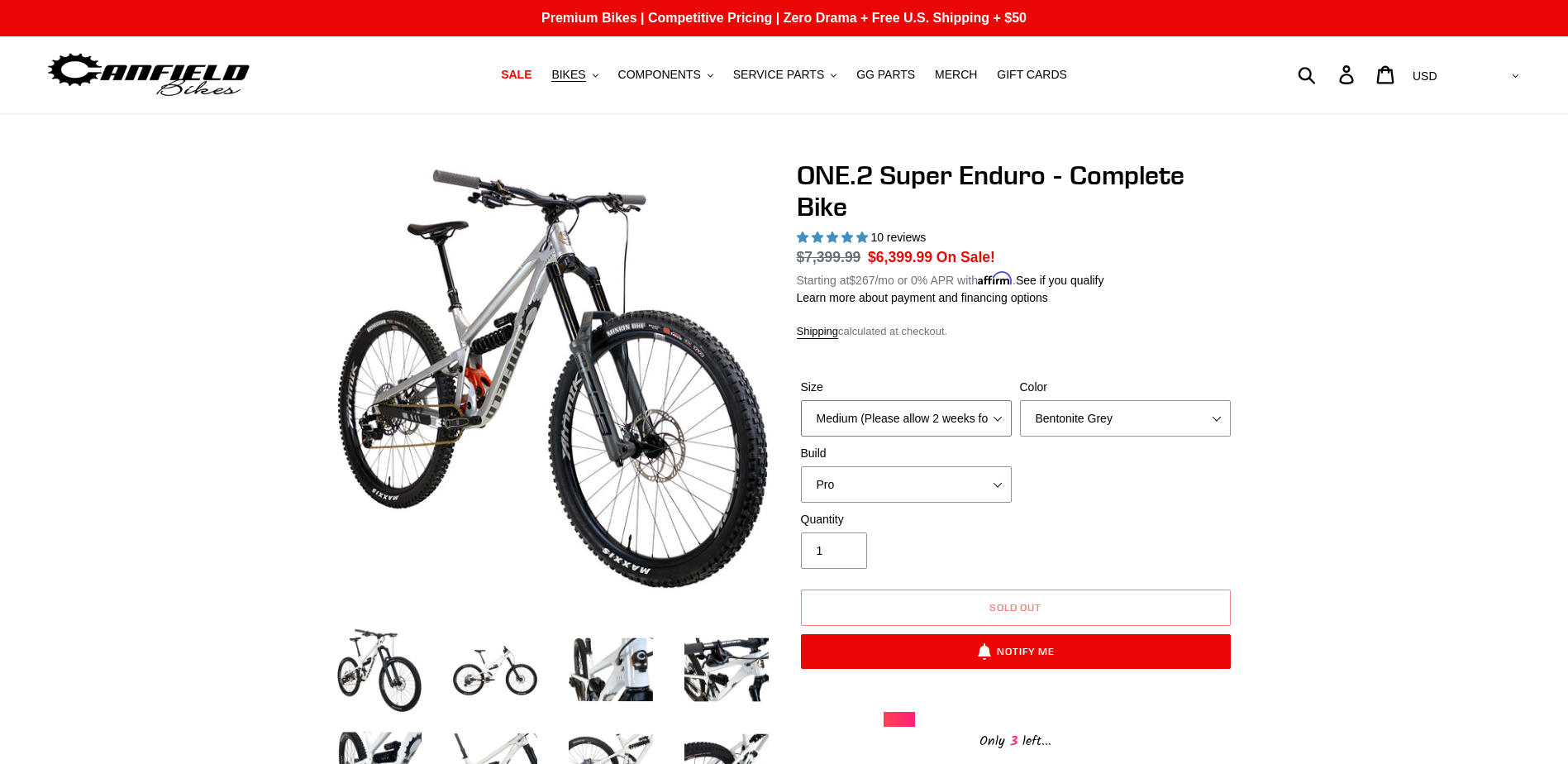
click at [988, 428] on select "Medium (Please allow 2 weeks for delivery) Large (Sold Out)" at bounding box center [906, 418] width 211 height 36
click at [1002, 427] on select "Medium (Please allow 2 weeks for delivery) Large (Sold Out)" at bounding box center [906, 418] width 211 height 36
click at [1114, 398] on div "Color Avalanche White Bentonite Grey" at bounding box center [1124, 408] width 219 height 58
click at [1119, 432] on select "Avalanche White Bentonite Grey" at bounding box center [1125, 418] width 211 height 36
select select "Avalanche White"
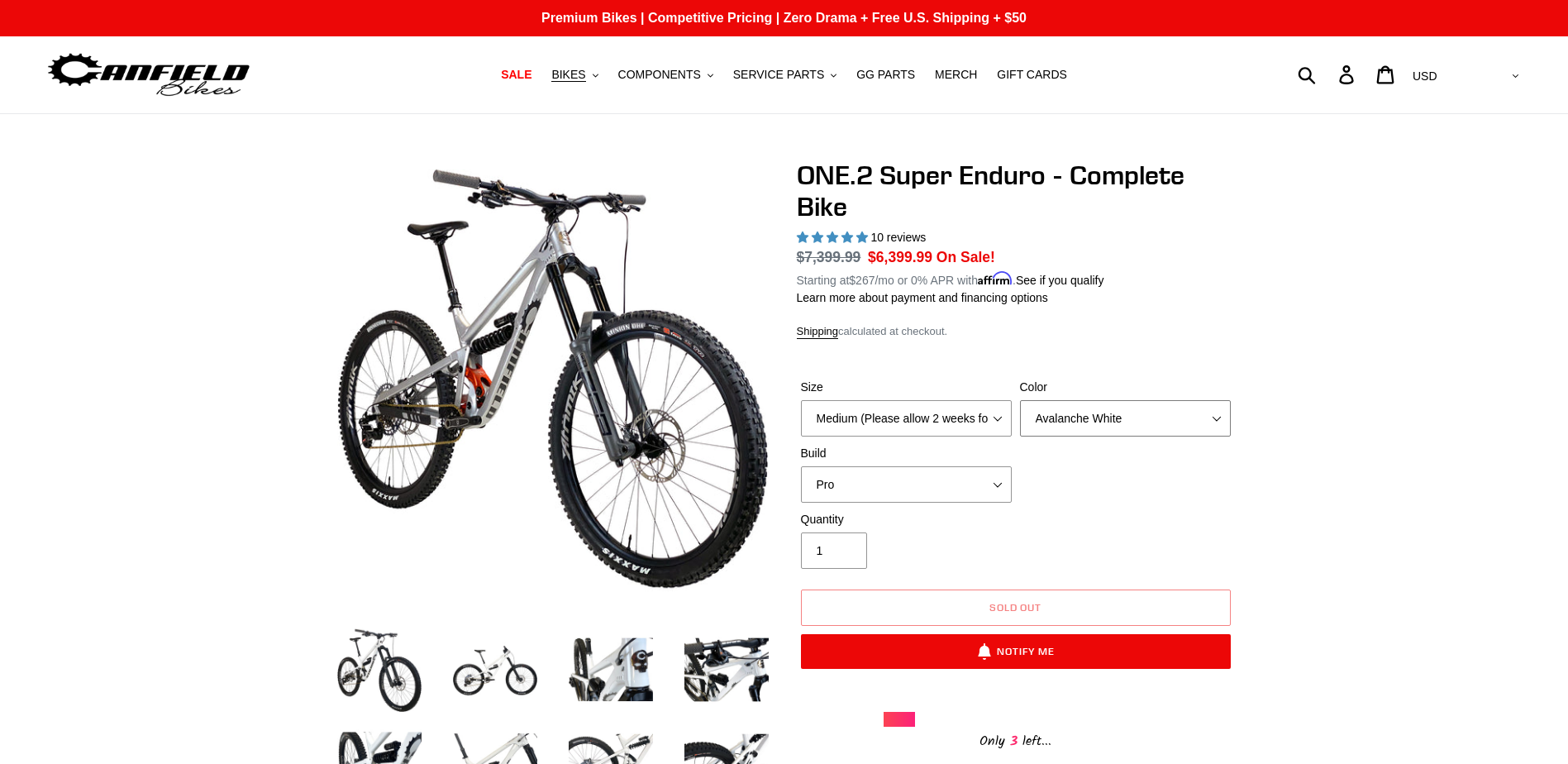
click at [1020, 400] on select "Avalanche White Bentonite Grey" at bounding box center [1125, 418] width 211 height 36
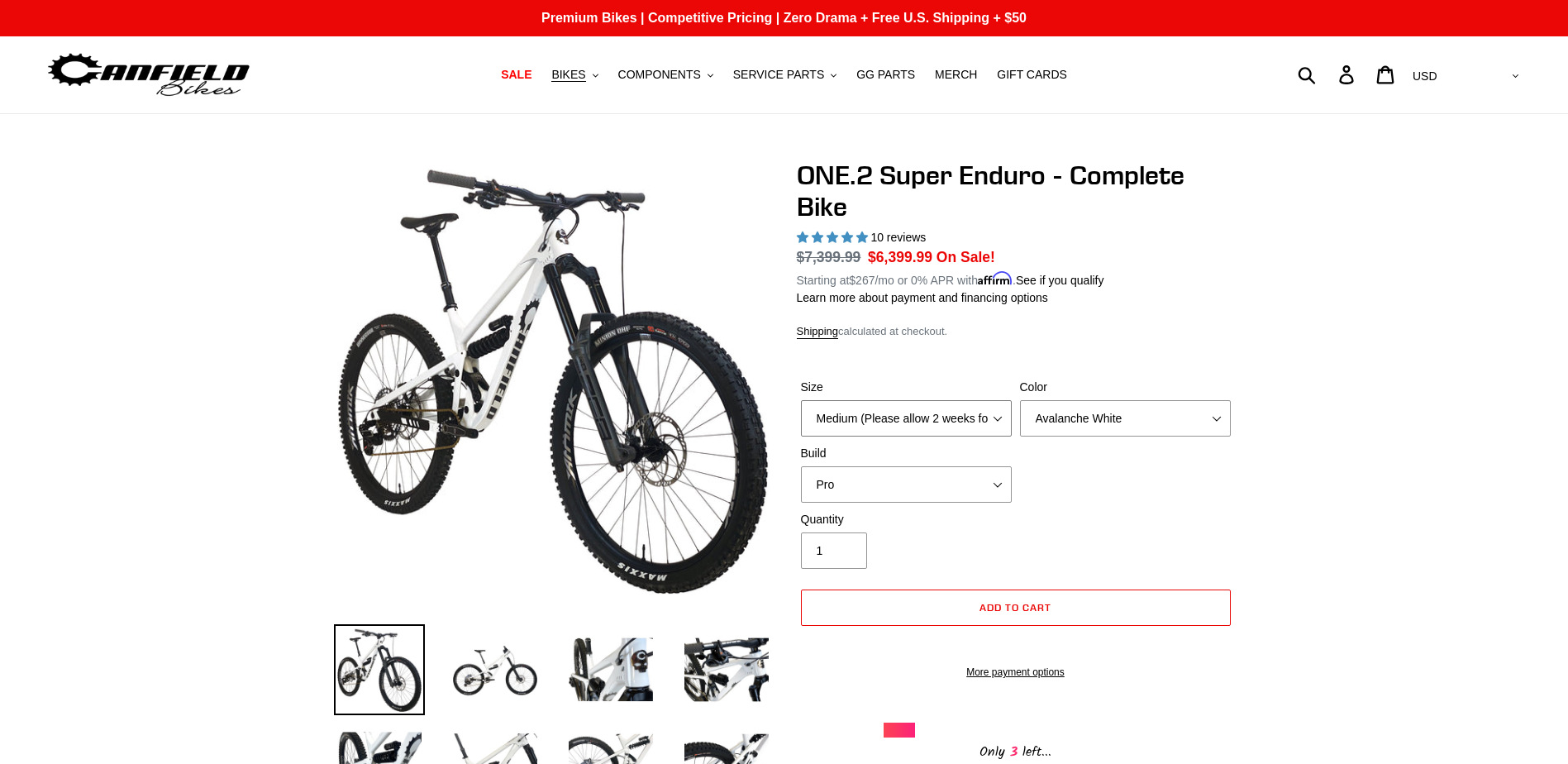
click at [976, 420] on select "Medium (Please allow 2 weeks for delivery) Large (Sold Out)" at bounding box center [906, 418] width 211 height 36
click at [801, 400] on select "Medium (Please allow 2 weeks for delivery) Large (Sold Out)" at bounding box center [906, 418] width 211 height 36
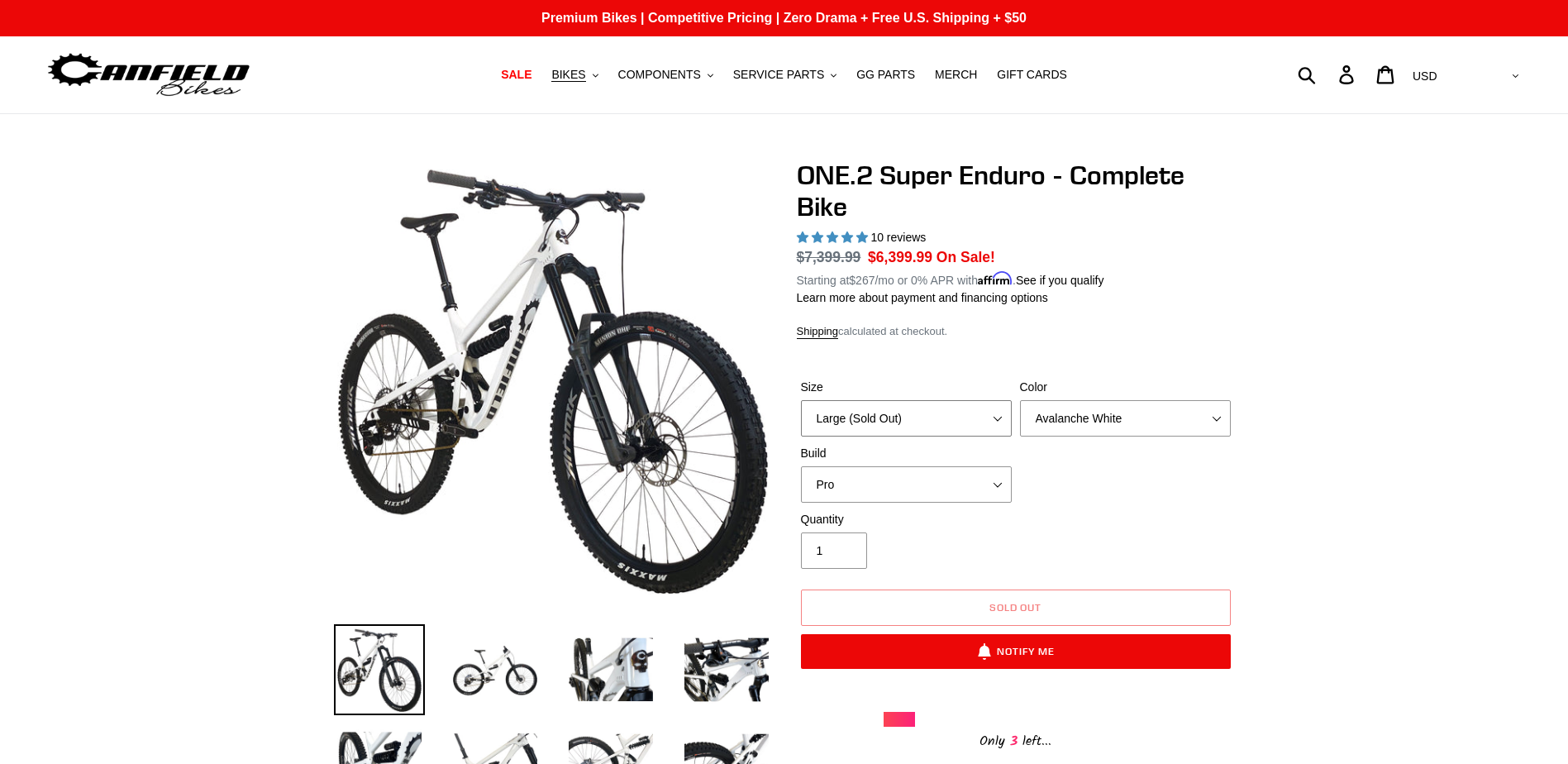
click at [978, 422] on select "Medium (Please allow 2 weeks for delivery) Large (Sold Out)" at bounding box center [906, 418] width 211 height 36
select select "Medium (Please allow 2 weeks for delivery)"
click at [801, 400] on select "Medium (Please allow 2 weeks for delivery) Large (Sold Out)" at bounding box center [906, 418] width 211 height 36
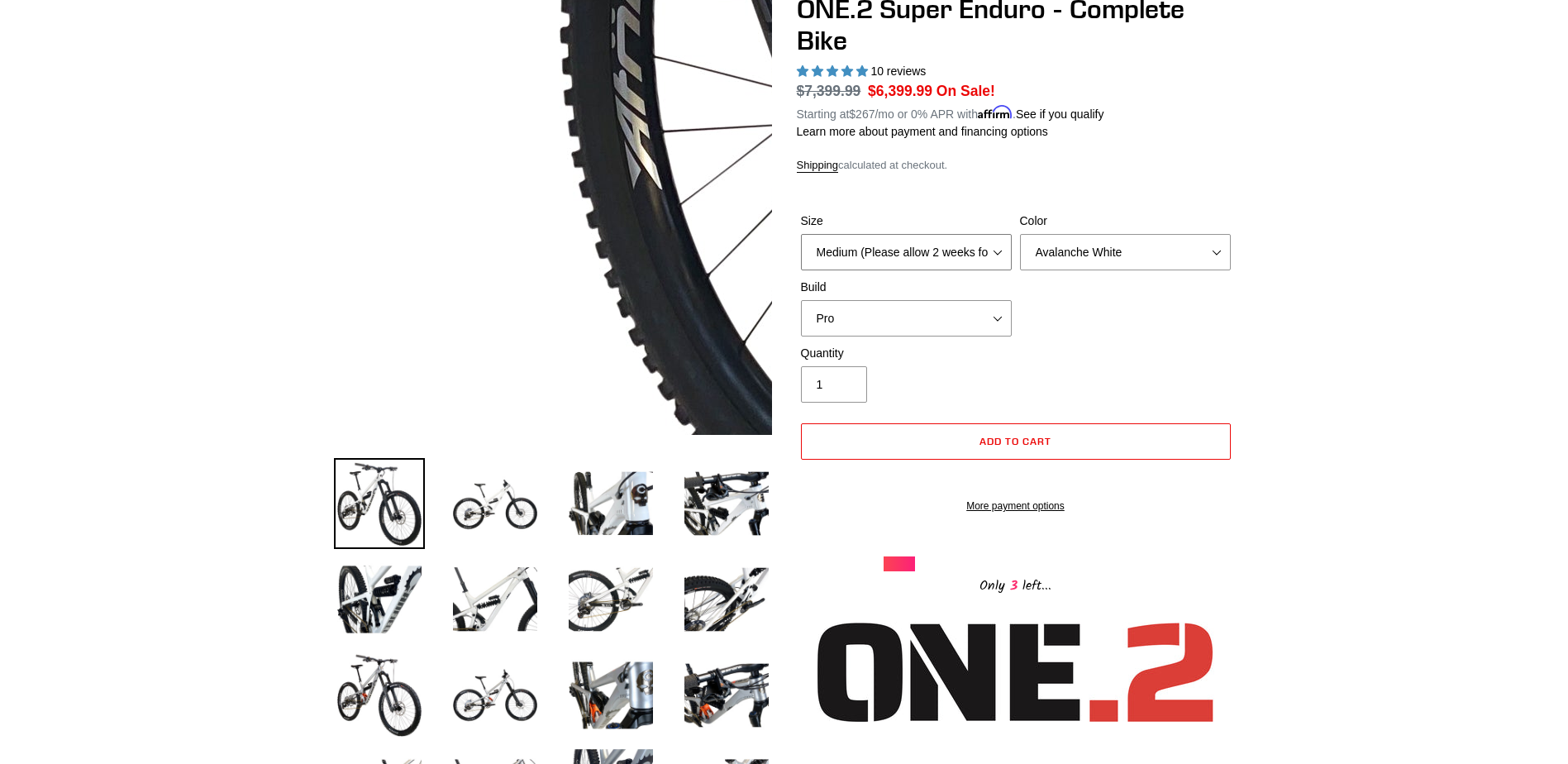
scroll to position [330, 0]
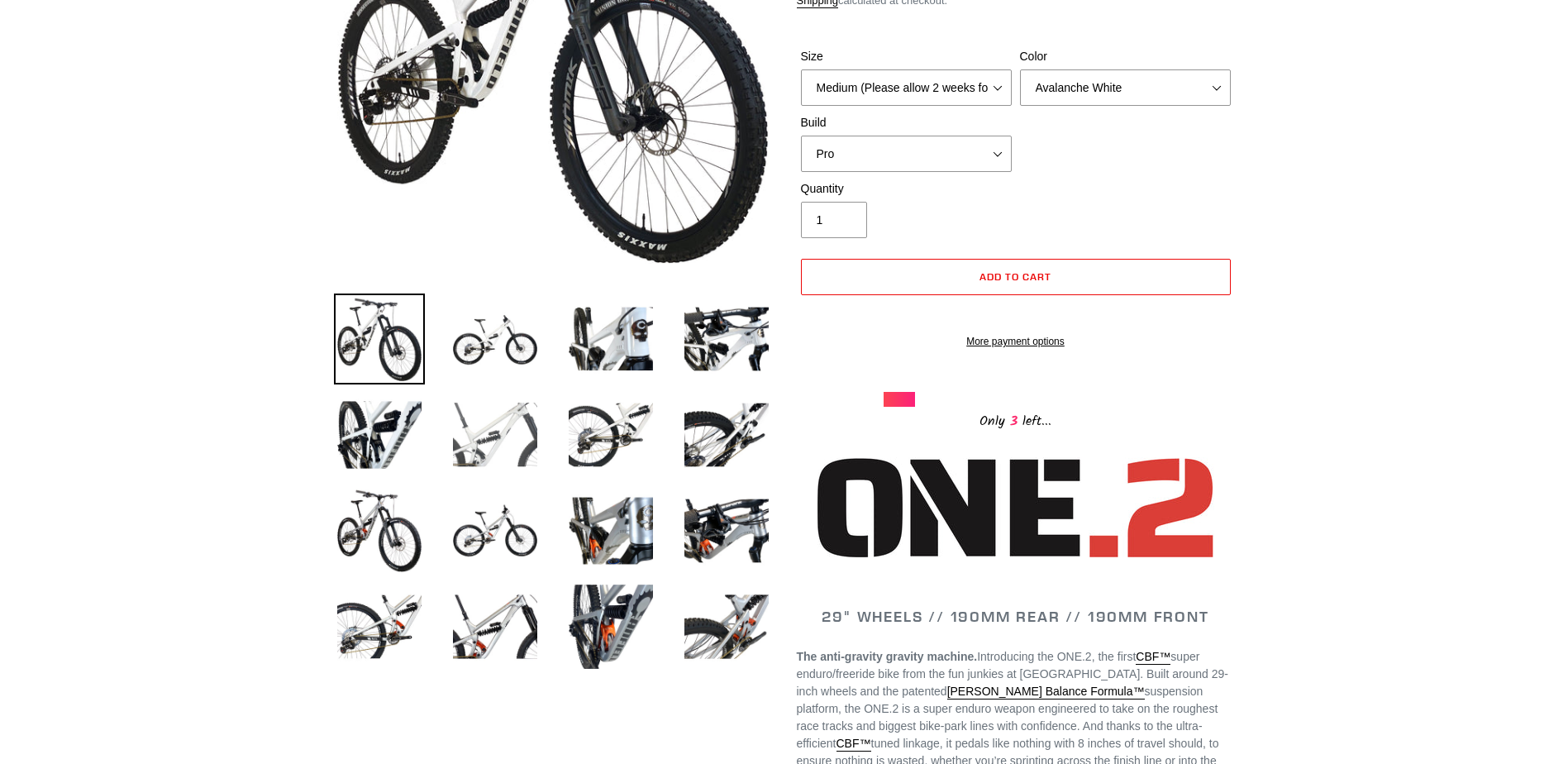
click at [520, 430] on img at bounding box center [495, 435] width 91 height 91
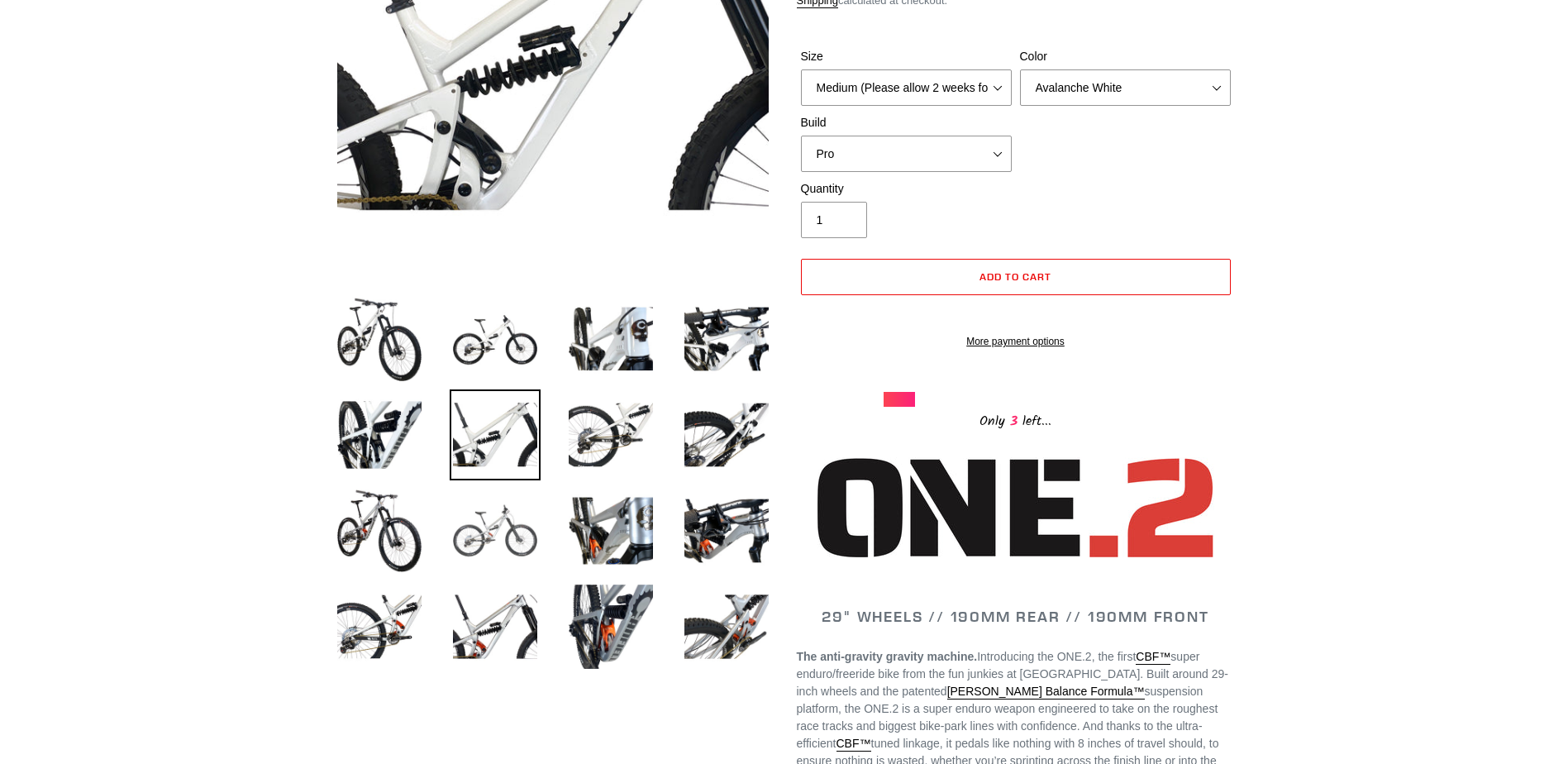
click at [465, 514] on img at bounding box center [495, 530] width 91 height 91
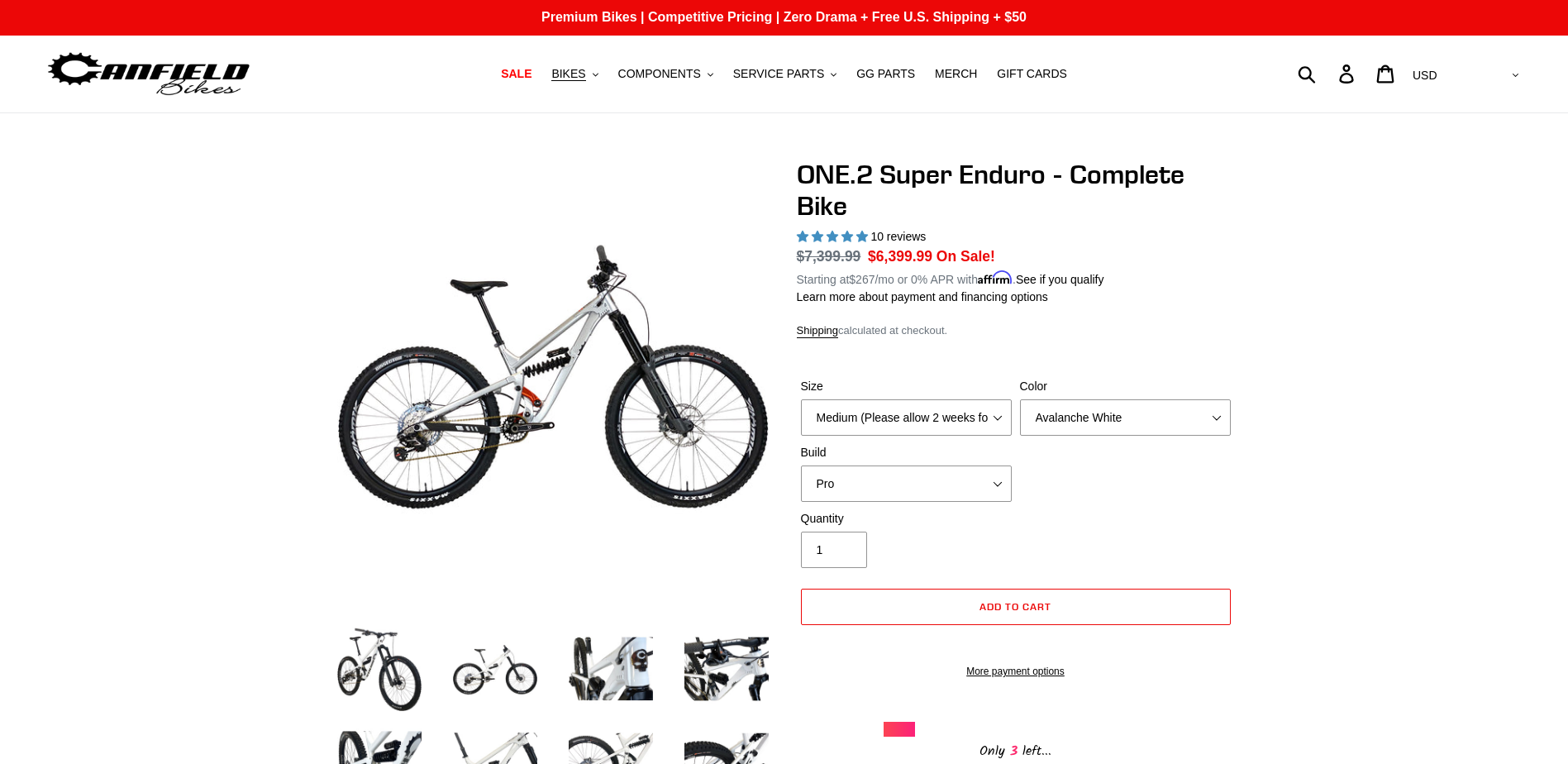
scroll to position [0, 0]
